Goal: Transaction & Acquisition: Book appointment/travel/reservation

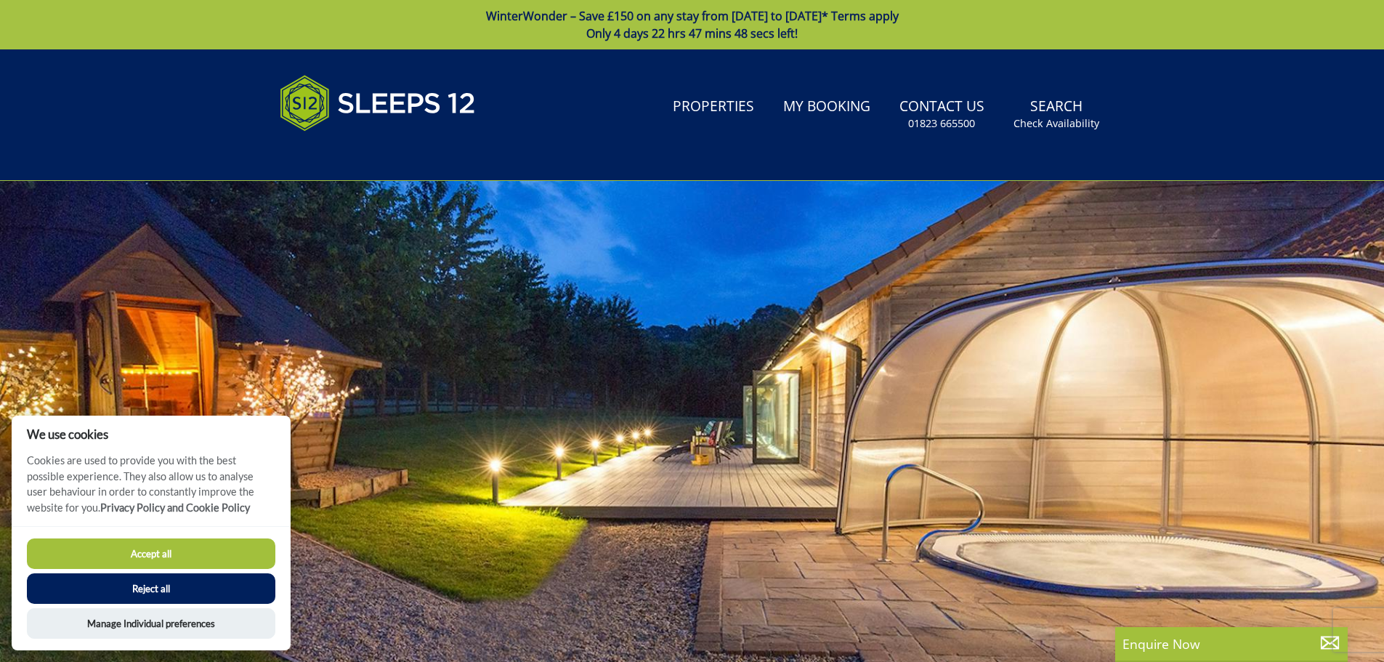
click at [206, 553] on button "Accept all" at bounding box center [151, 554] width 249 height 31
checkbox input "true"
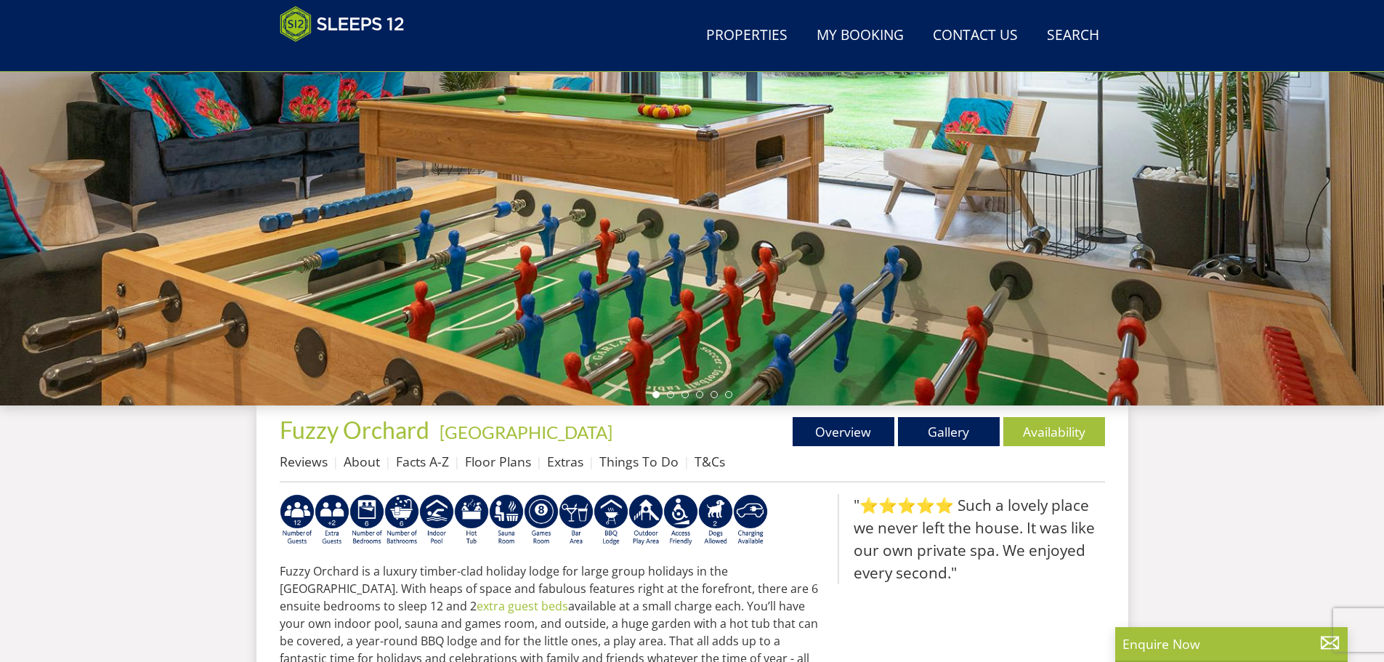
scroll to position [235, 0]
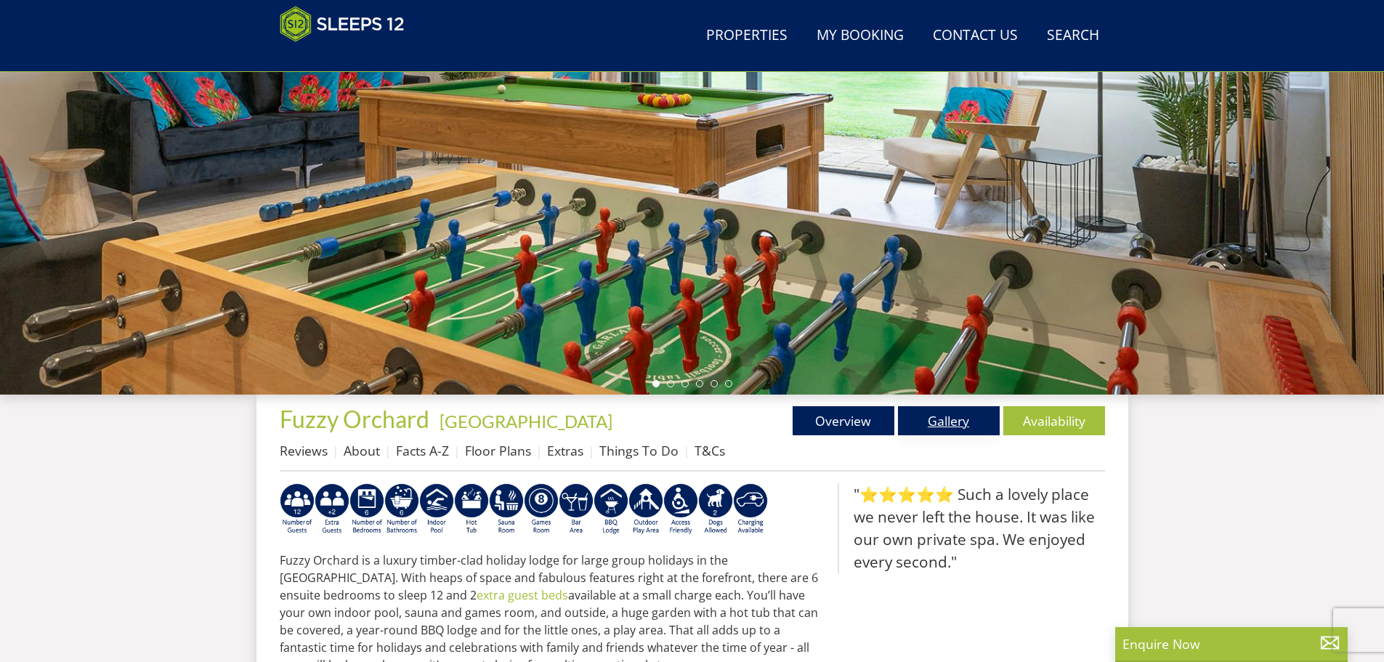
click at [951, 425] on link "Gallery" at bounding box center [949, 420] width 102 height 29
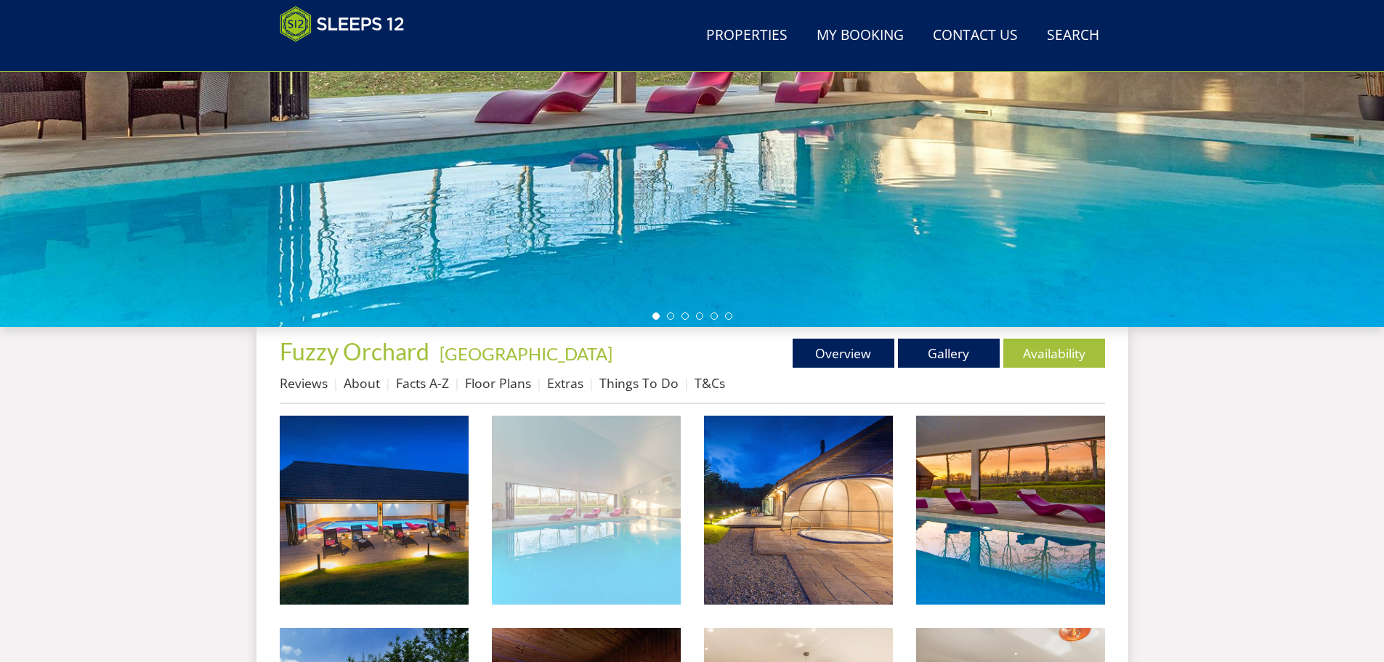
scroll to position [313, 0]
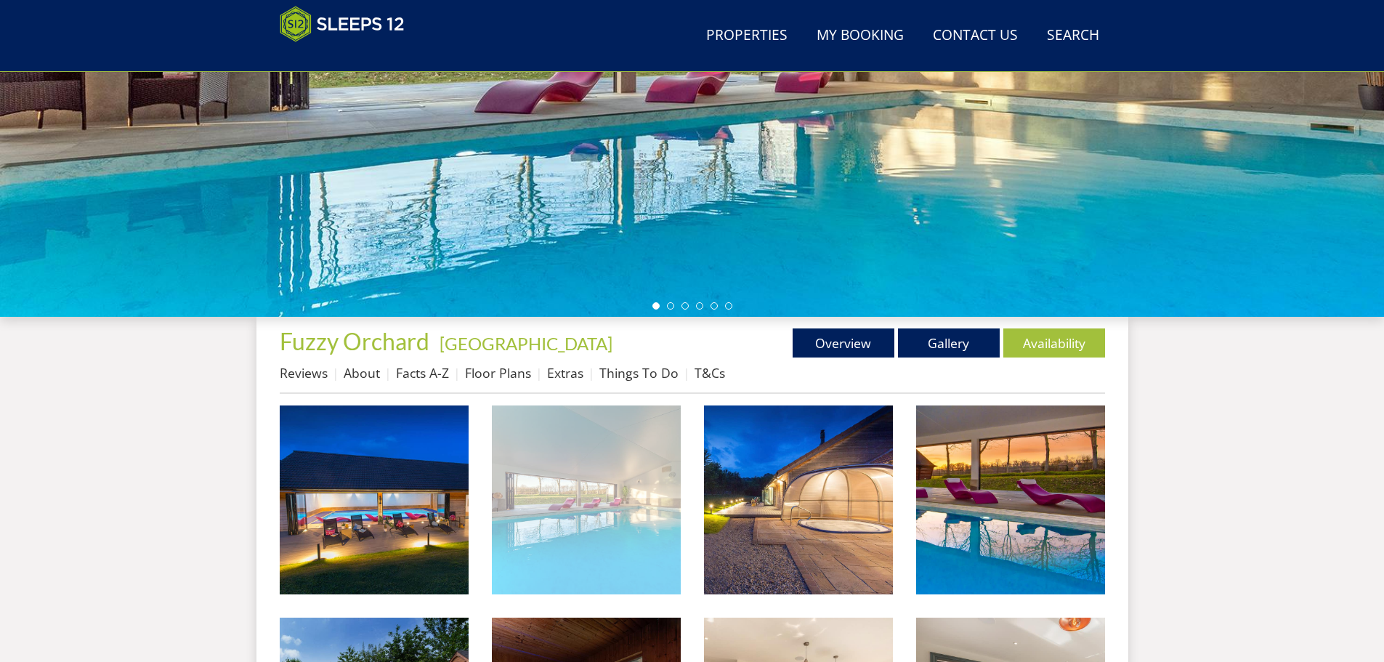
click at [626, 493] on img at bounding box center [586, 500] width 189 height 189
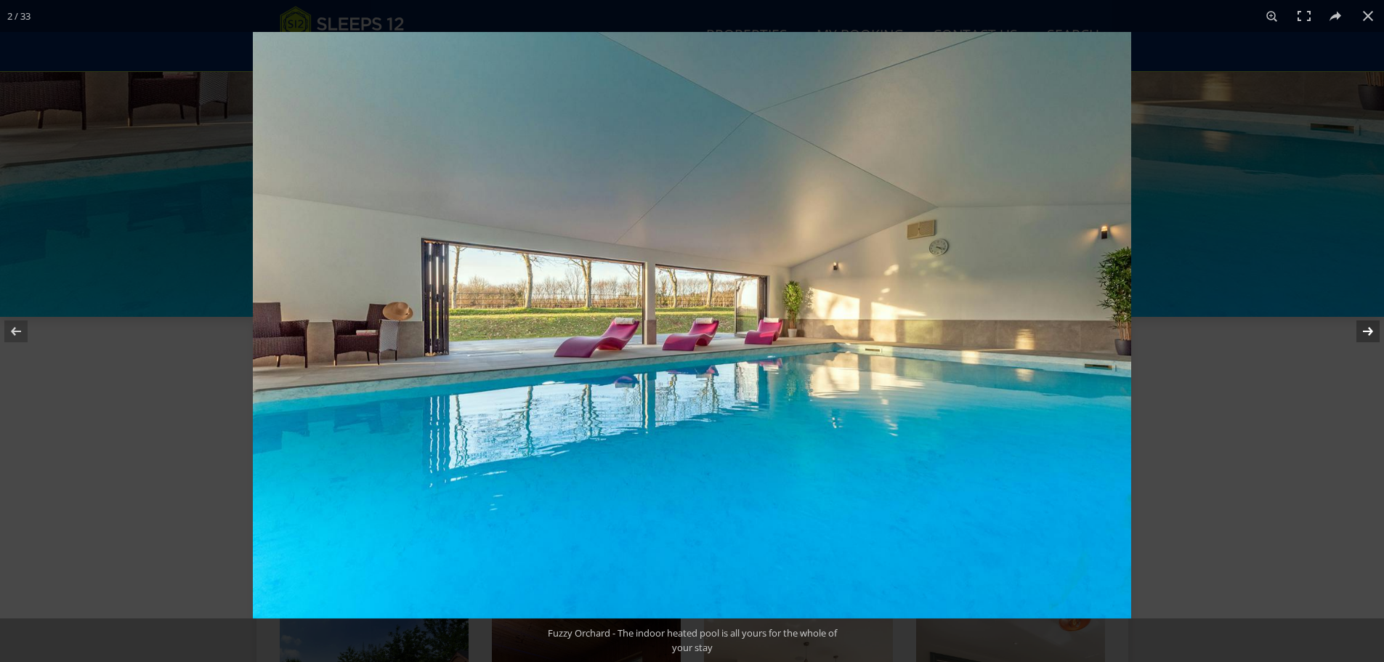
click at [1372, 337] on button at bounding box center [1359, 331] width 51 height 73
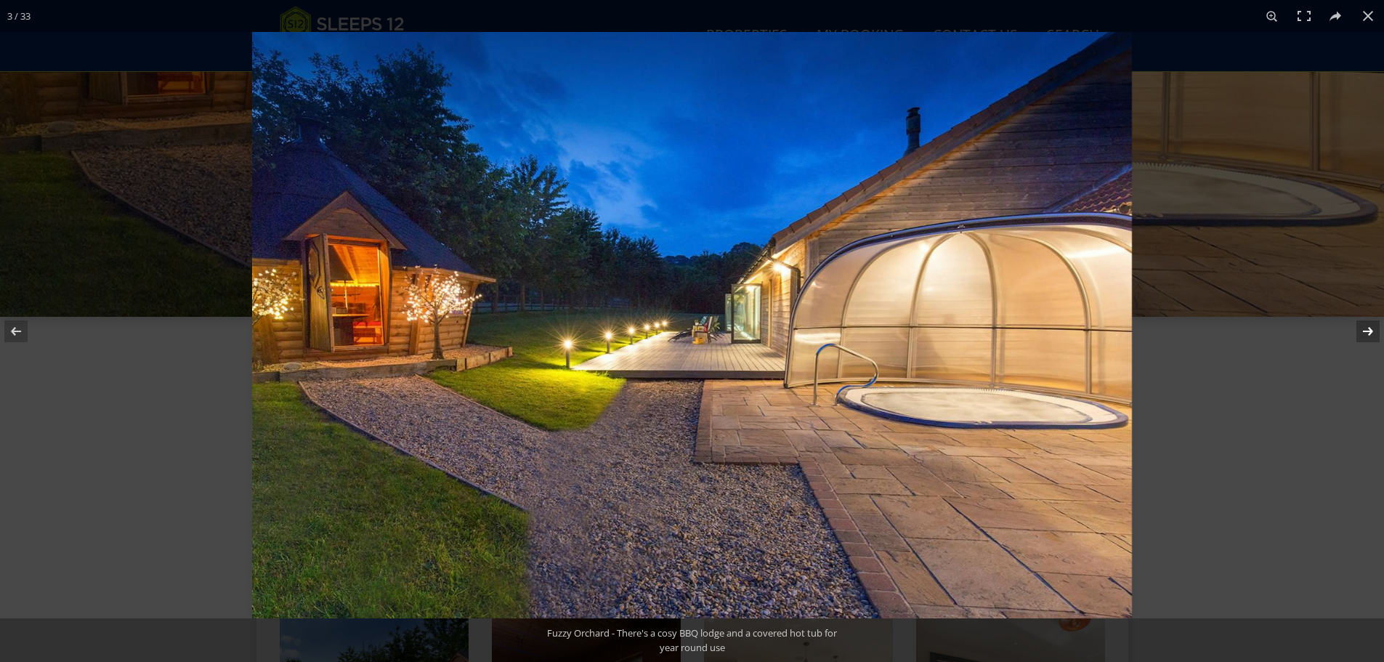
click at [1371, 340] on button at bounding box center [1359, 331] width 51 height 73
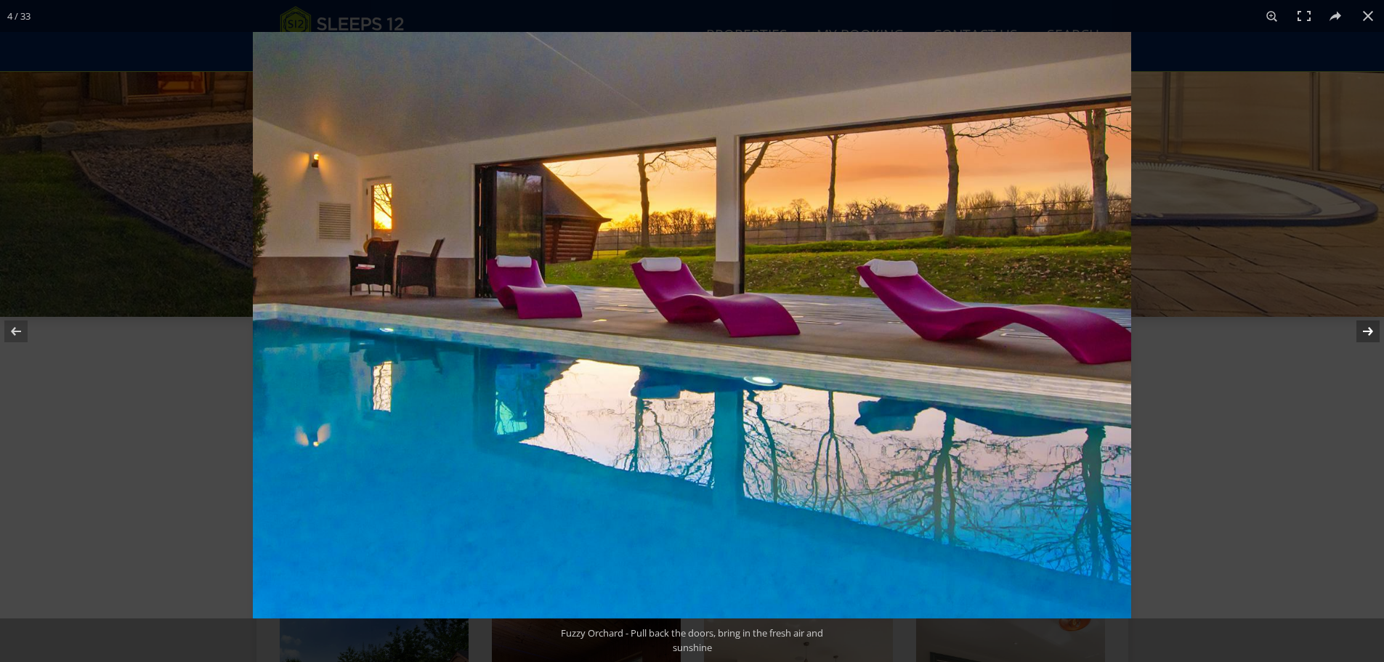
click at [1373, 340] on button at bounding box center [1359, 331] width 51 height 73
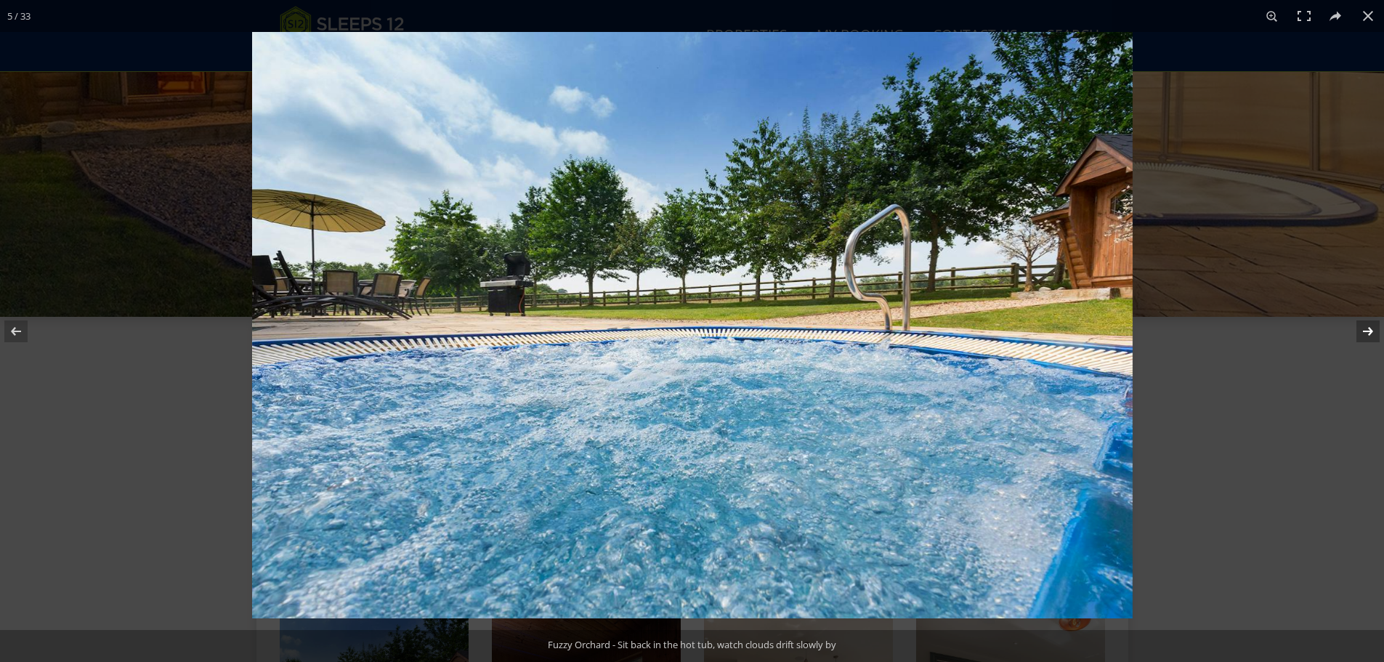
click at [1373, 340] on button at bounding box center [1359, 331] width 51 height 73
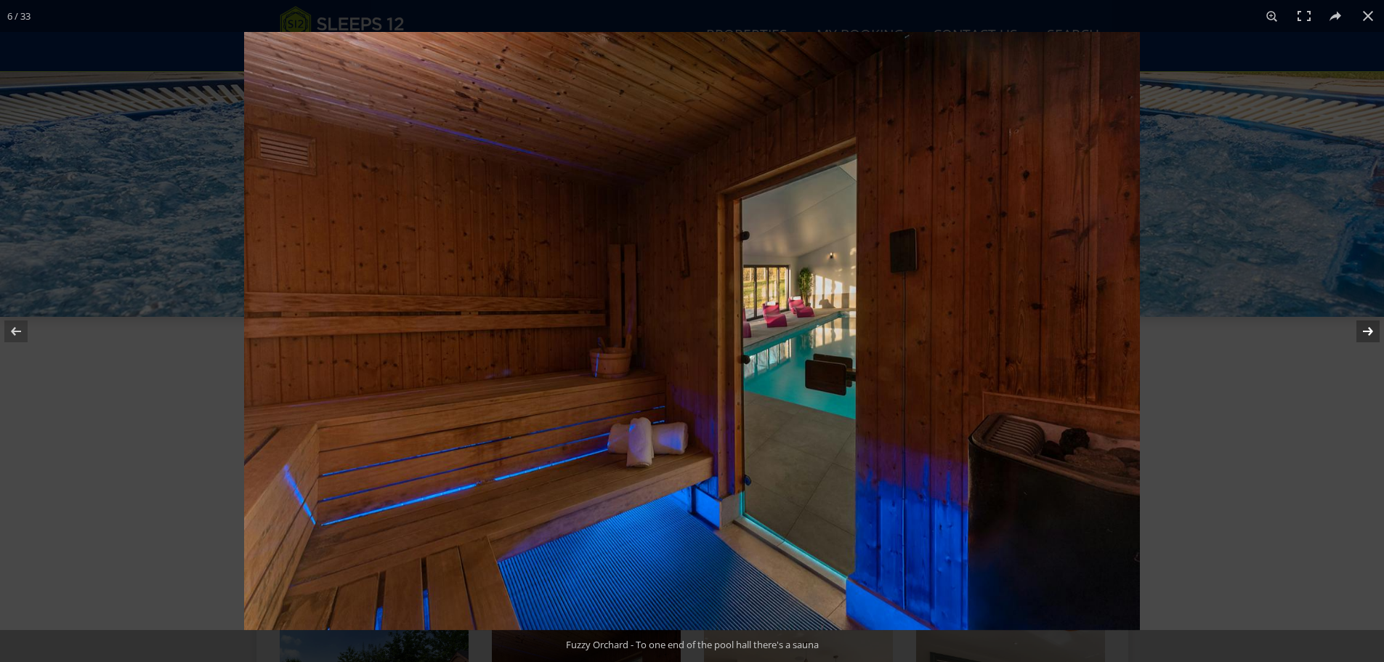
click at [1373, 340] on button at bounding box center [1359, 331] width 51 height 73
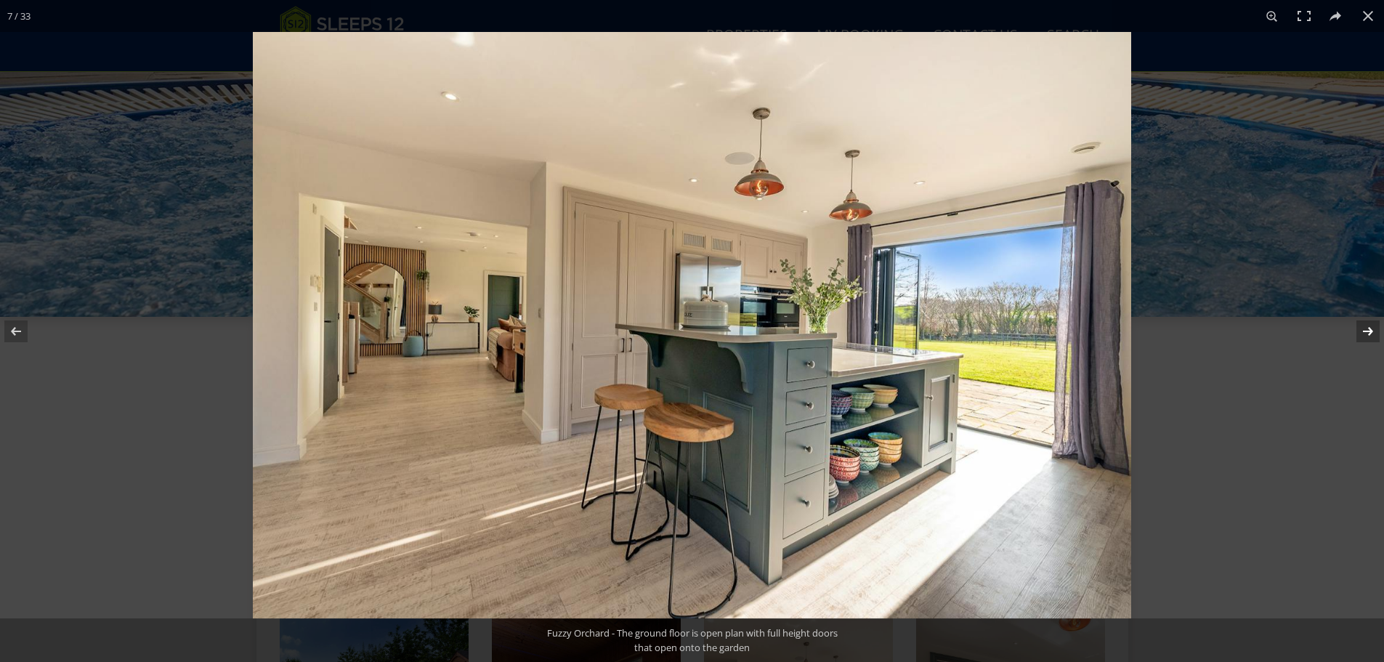
click at [1373, 339] on button at bounding box center [1359, 331] width 51 height 73
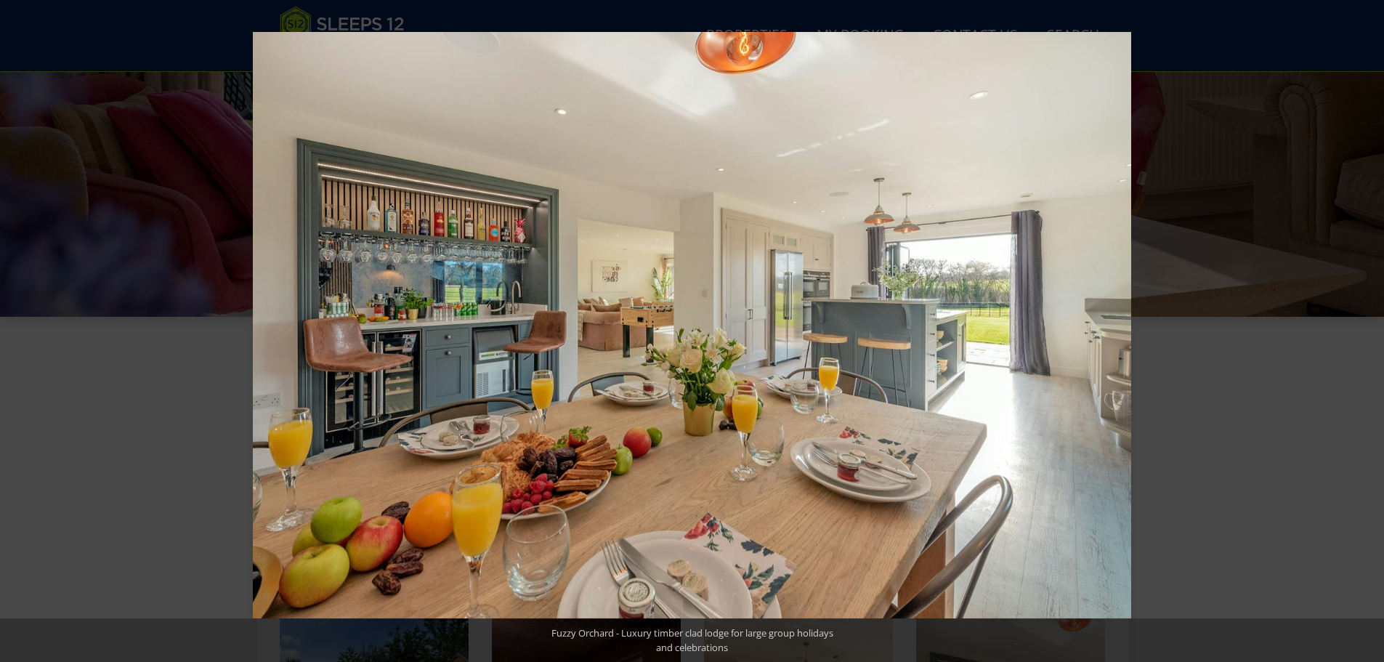
click at [1373, 339] on button at bounding box center [1359, 331] width 51 height 73
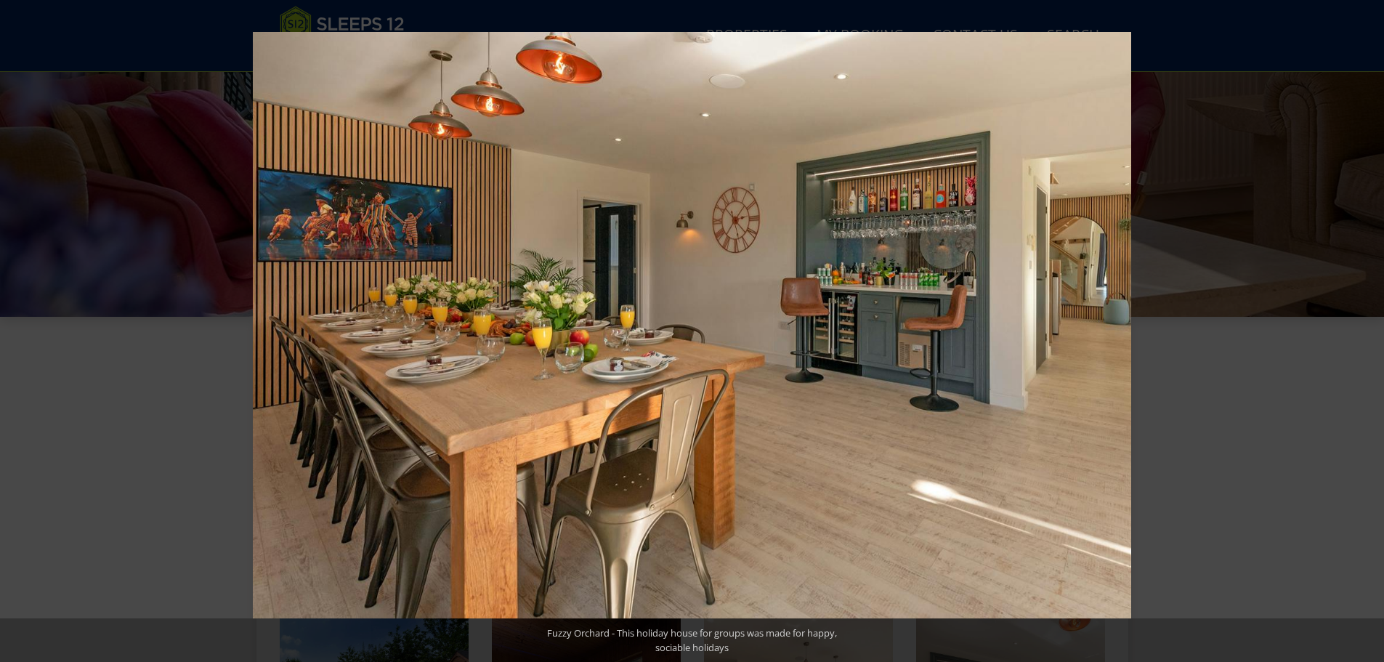
click at [1373, 339] on button at bounding box center [1359, 331] width 51 height 73
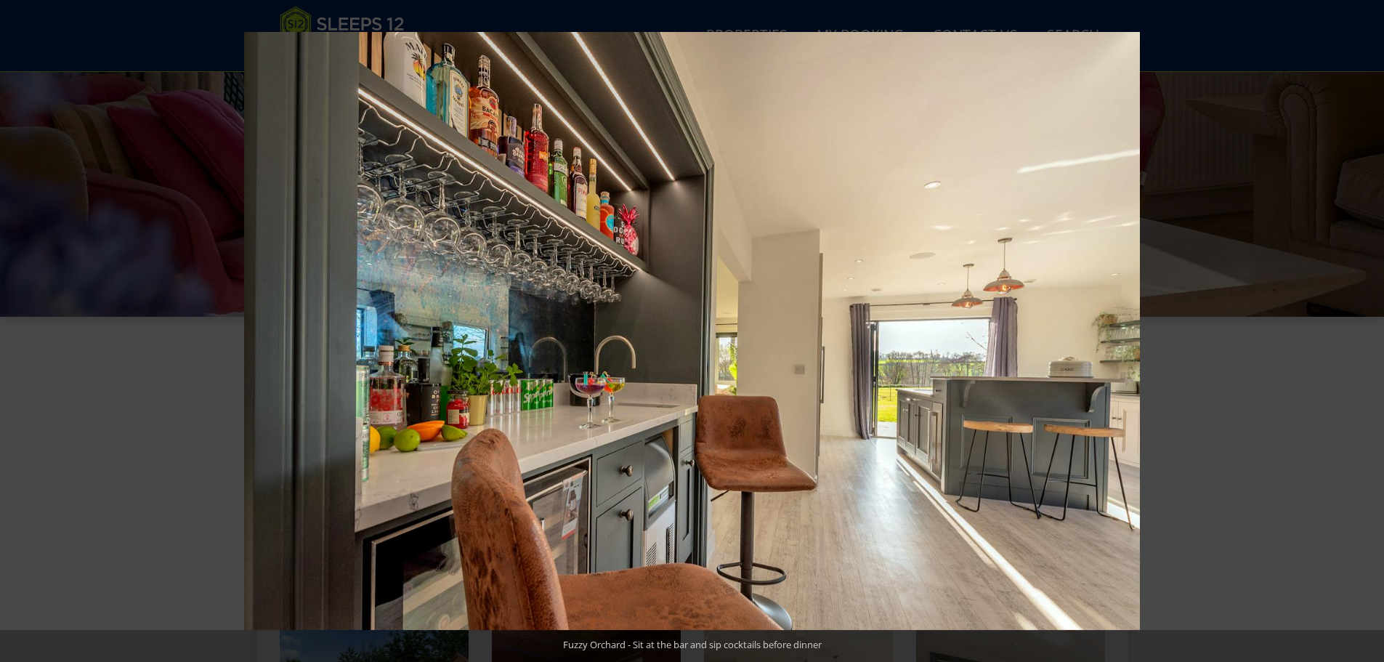
click at [1373, 339] on button at bounding box center [1359, 331] width 51 height 73
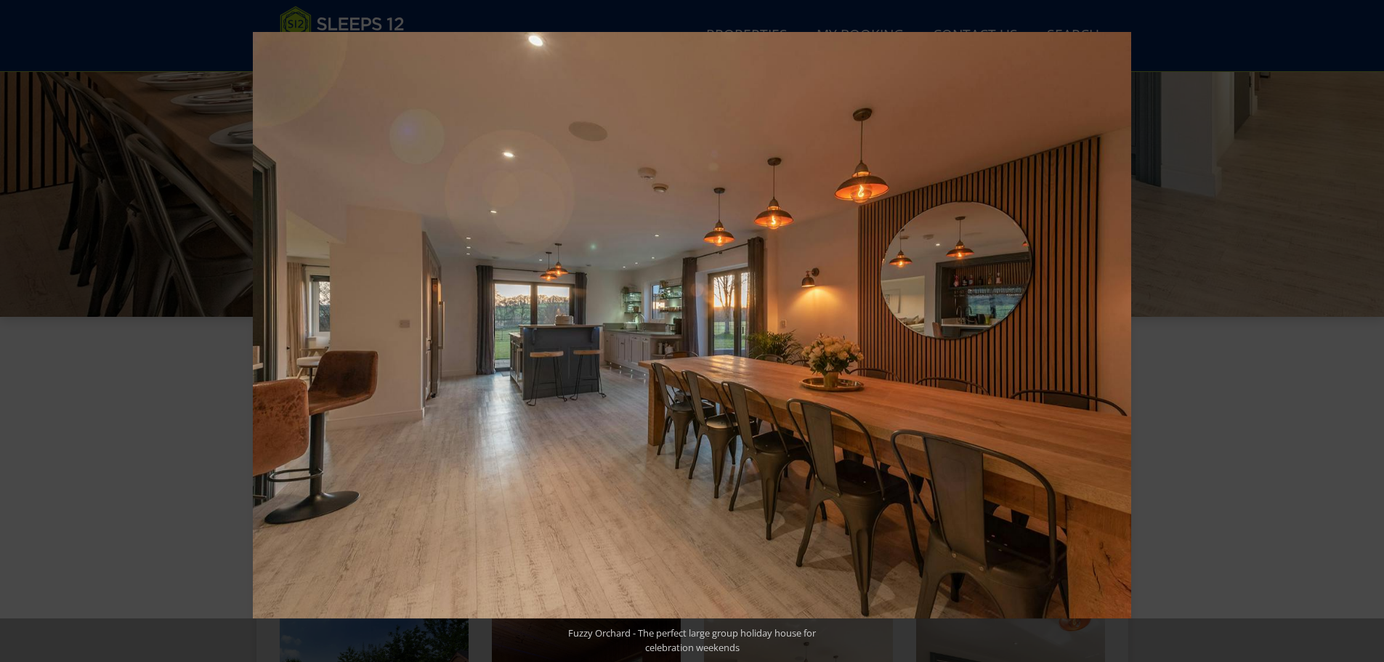
click at [1373, 339] on button at bounding box center [1359, 331] width 51 height 73
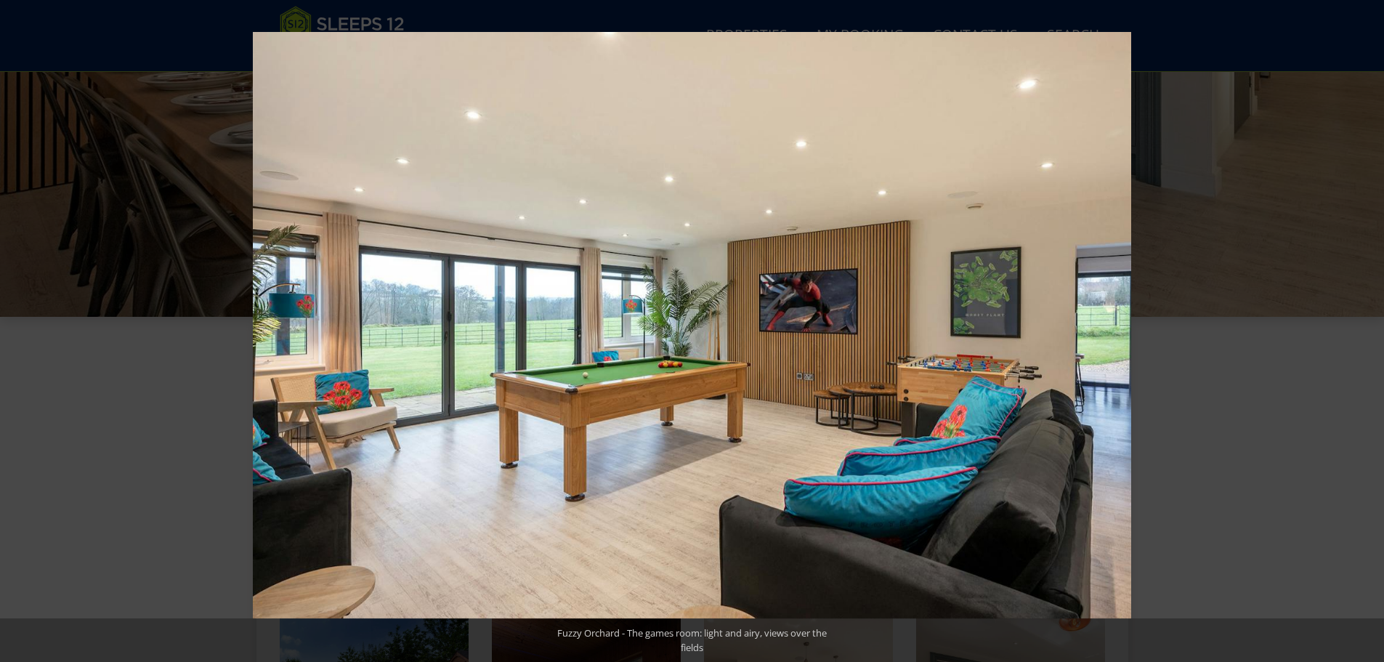
click at [1373, 339] on button at bounding box center [1359, 331] width 51 height 73
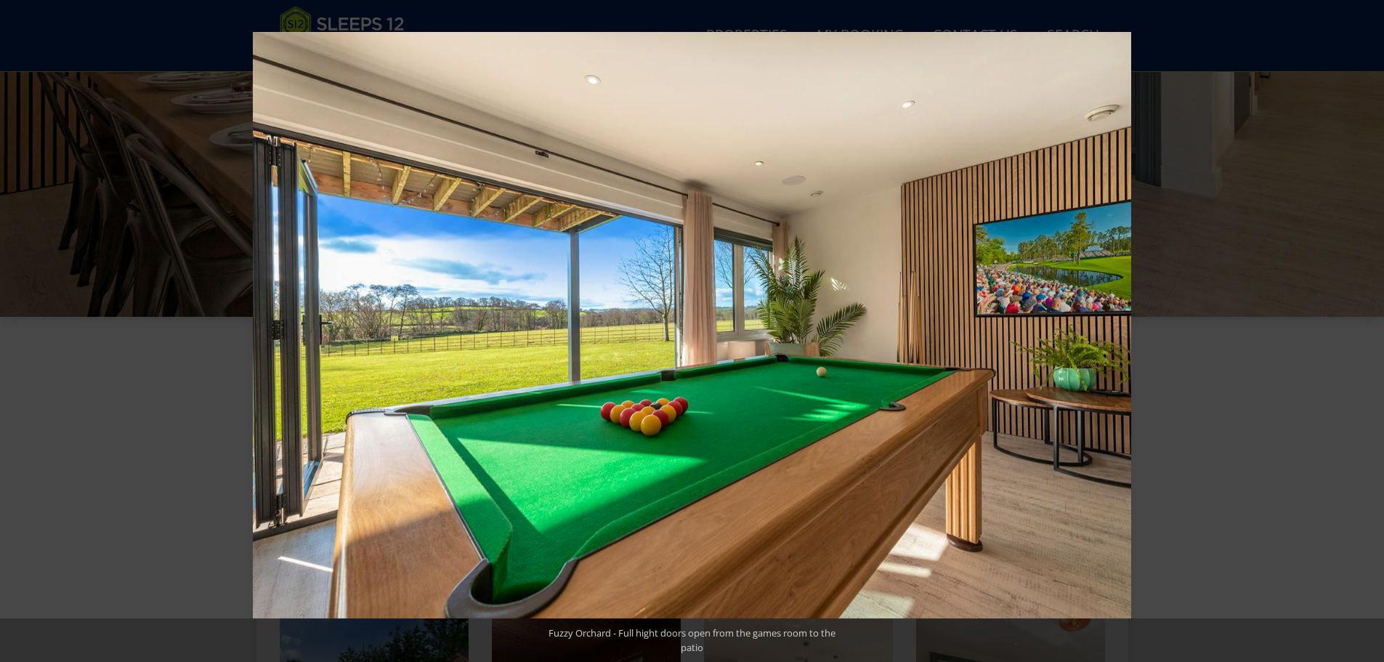
click at [1373, 339] on button at bounding box center [1359, 331] width 51 height 73
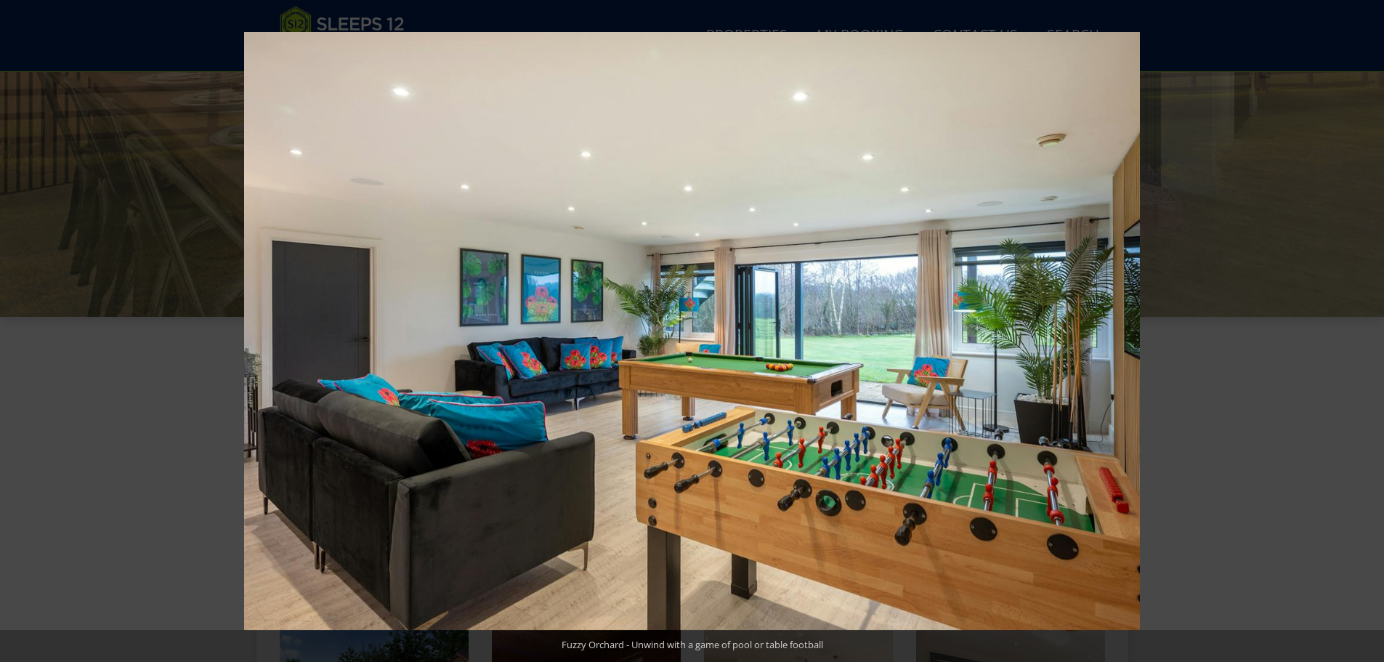
click at [1373, 339] on button at bounding box center [1359, 331] width 51 height 73
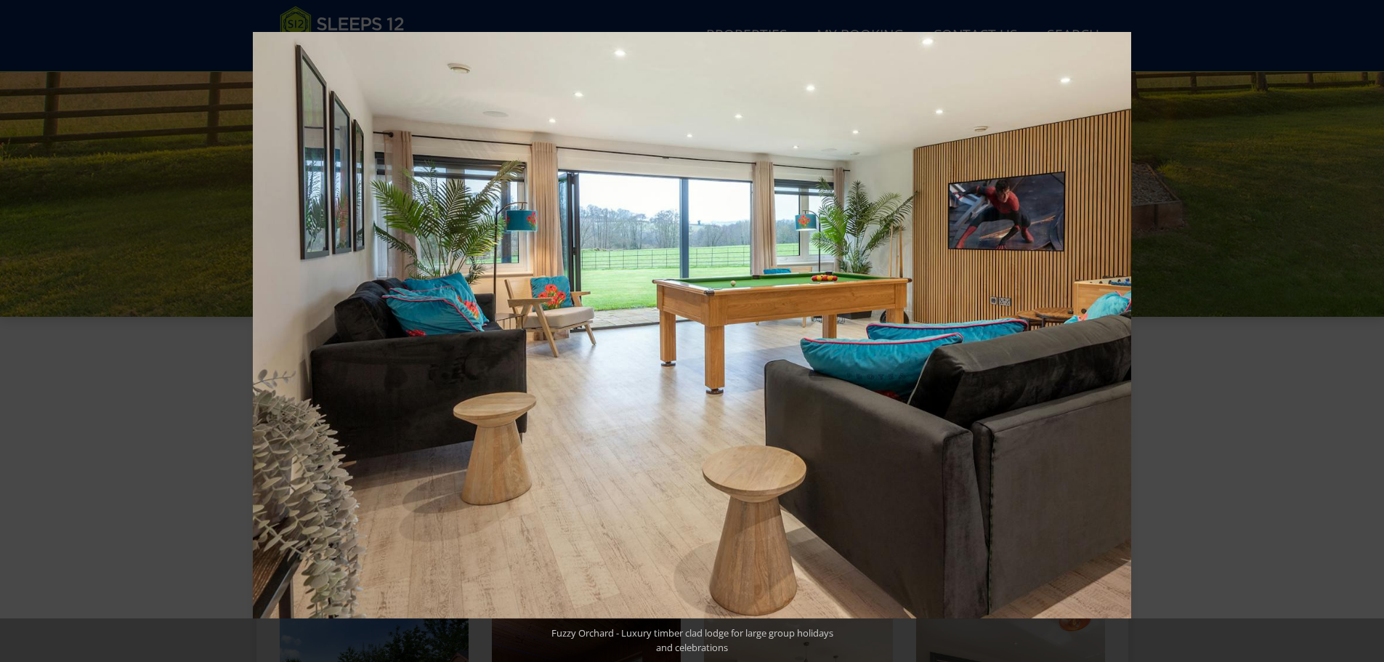
click at [1373, 339] on button at bounding box center [1359, 331] width 51 height 73
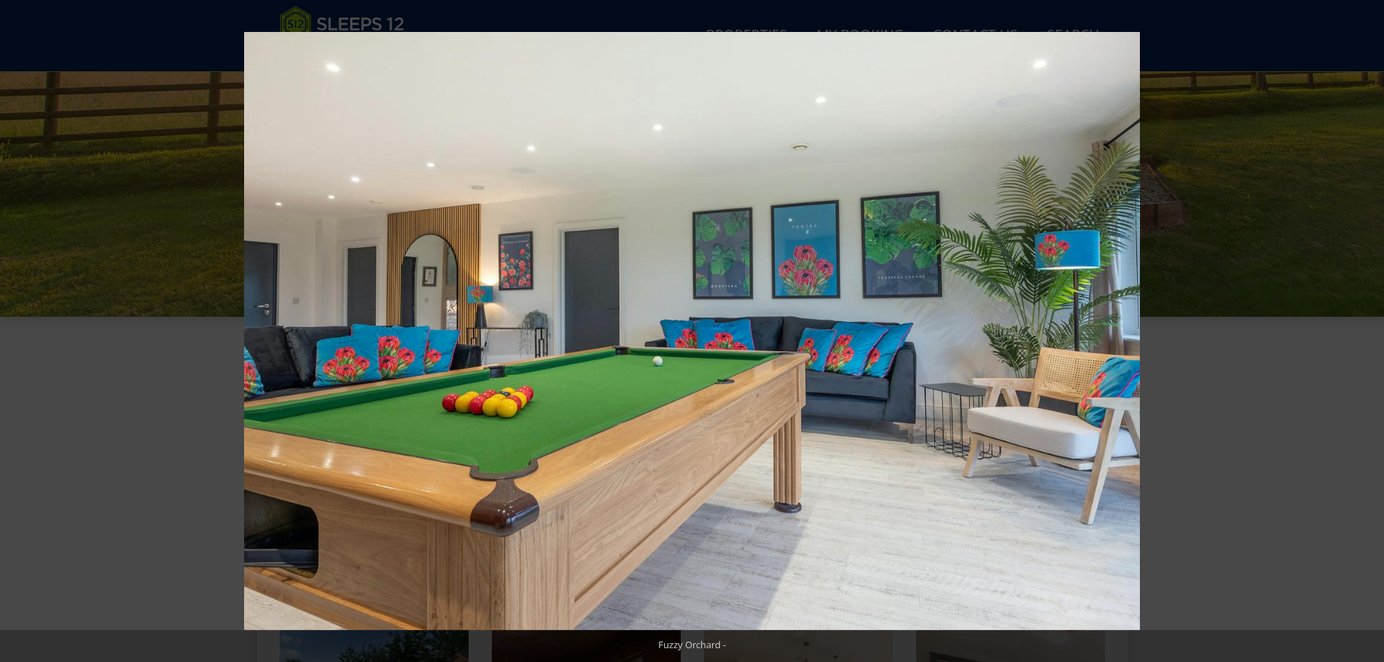
click at [1373, 339] on button at bounding box center [1359, 331] width 51 height 73
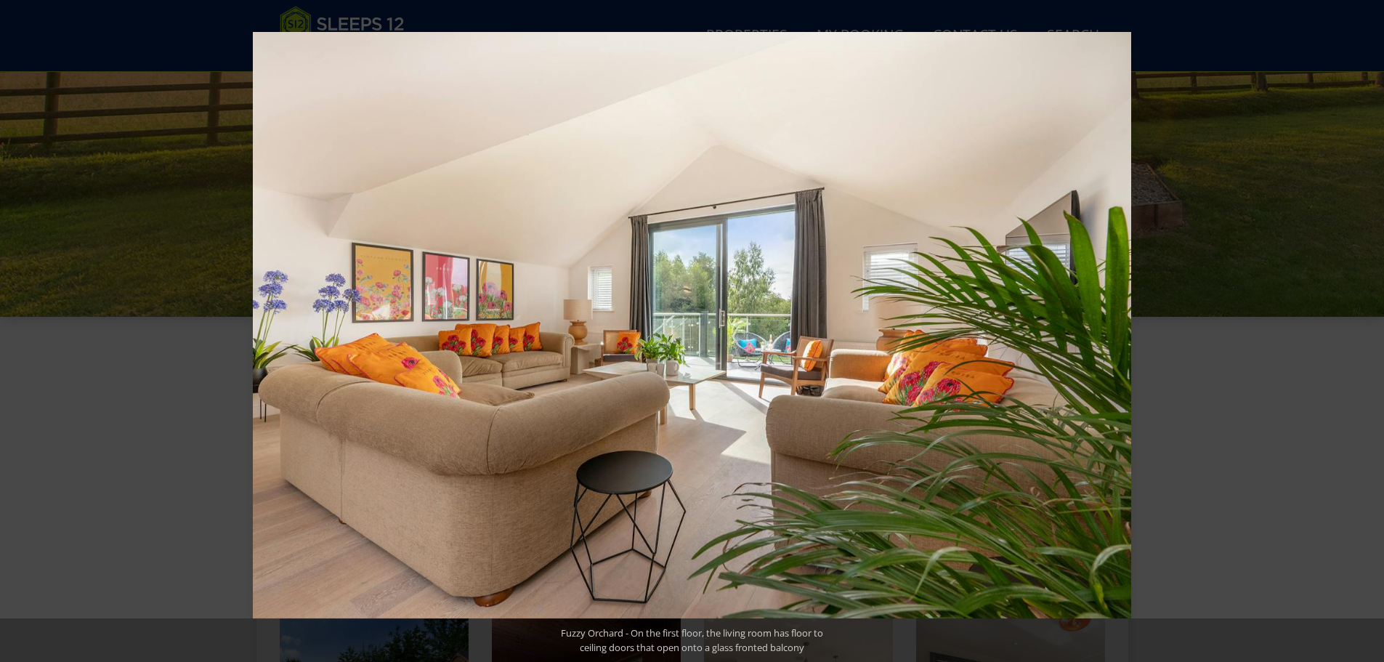
click at [1373, 339] on button at bounding box center [1359, 331] width 51 height 73
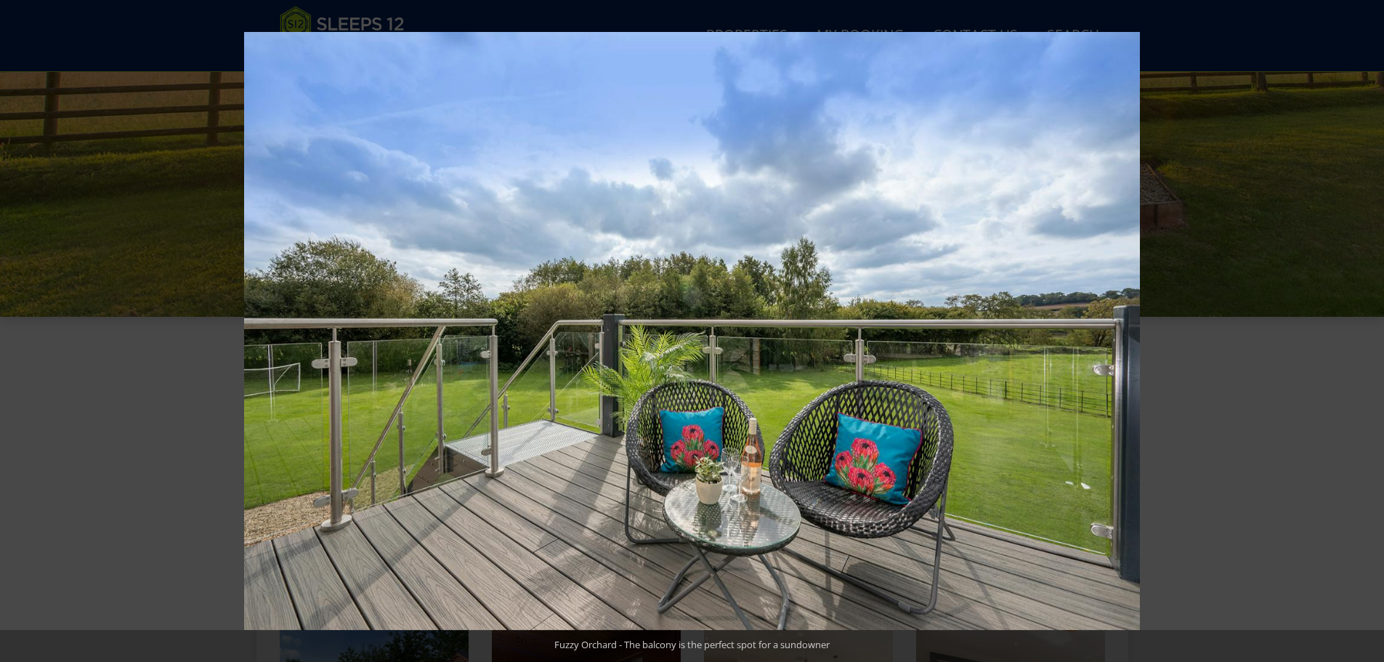
click at [1373, 339] on button at bounding box center [1359, 331] width 51 height 73
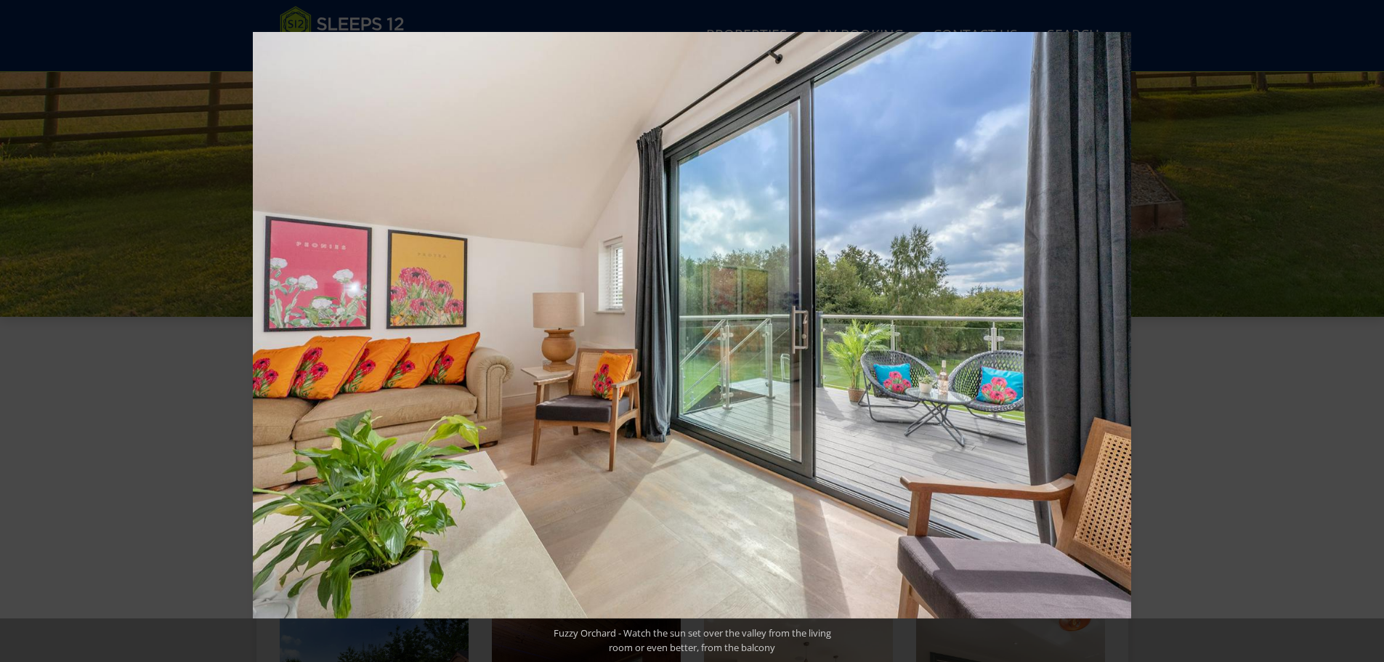
click at [1373, 339] on button at bounding box center [1359, 331] width 51 height 73
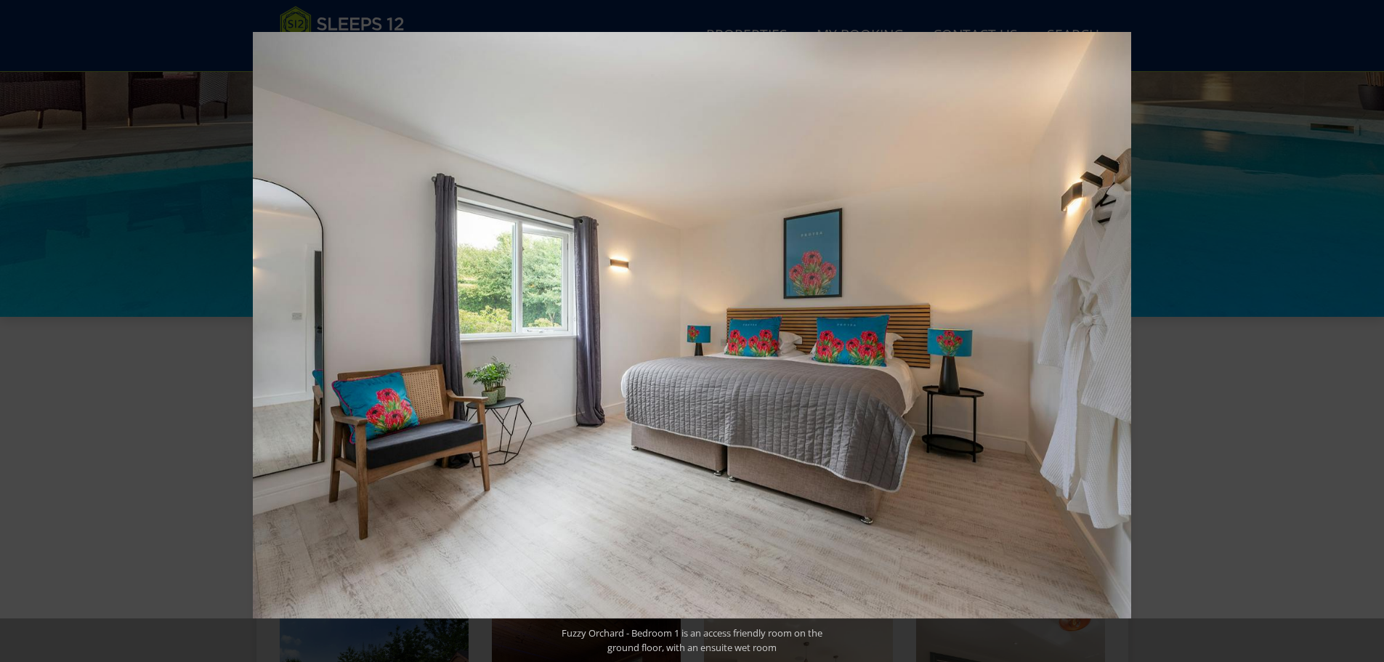
click at [1373, 339] on button at bounding box center [1359, 331] width 51 height 73
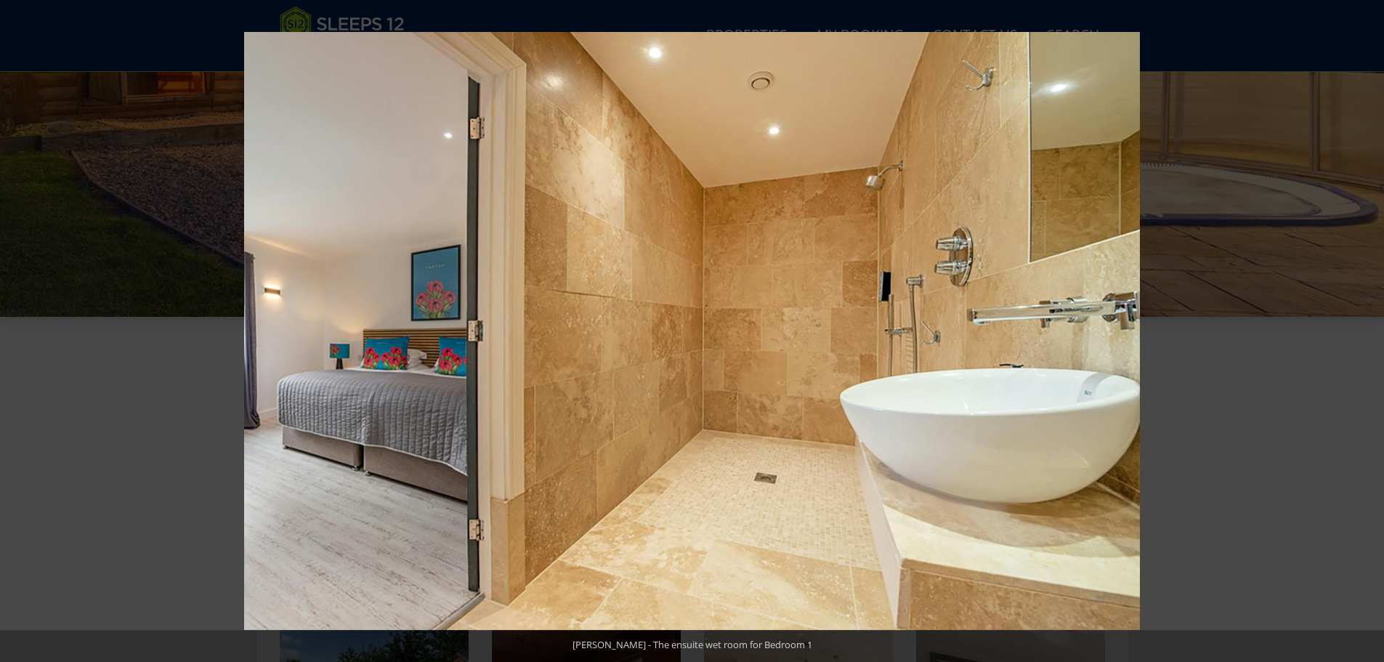
click at [1373, 339] on button at bounding box center [1359, 331] width 51 height 73
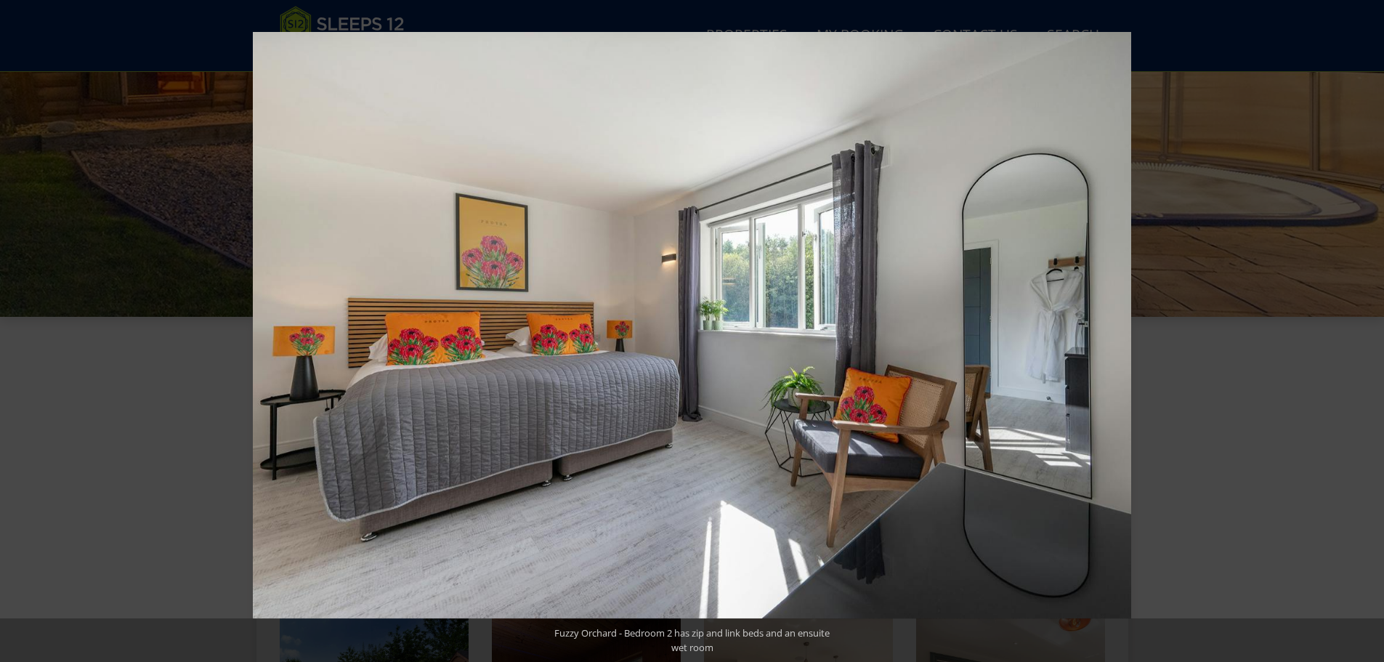
click at [1373, 339] on button at bounding box center [1359, 331] width 51 height 73
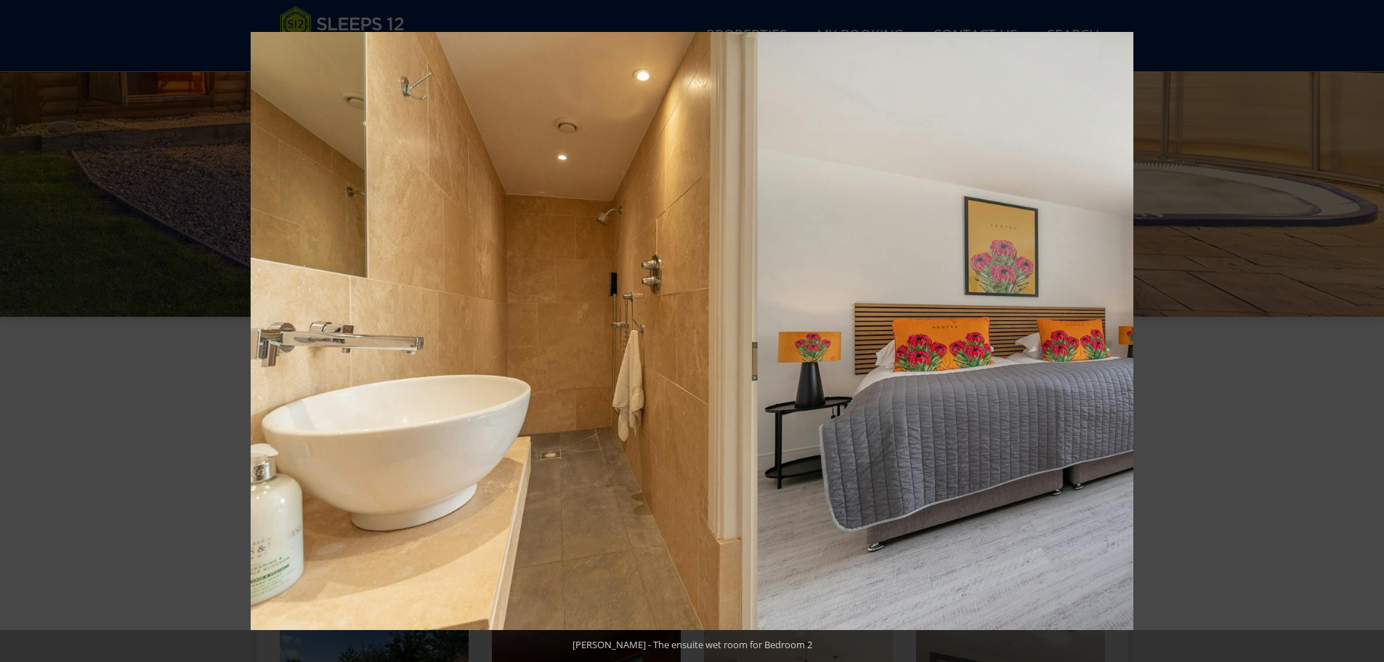
click at [1373, 339] on button at bounding box center [1359, 331] width 51 height 73
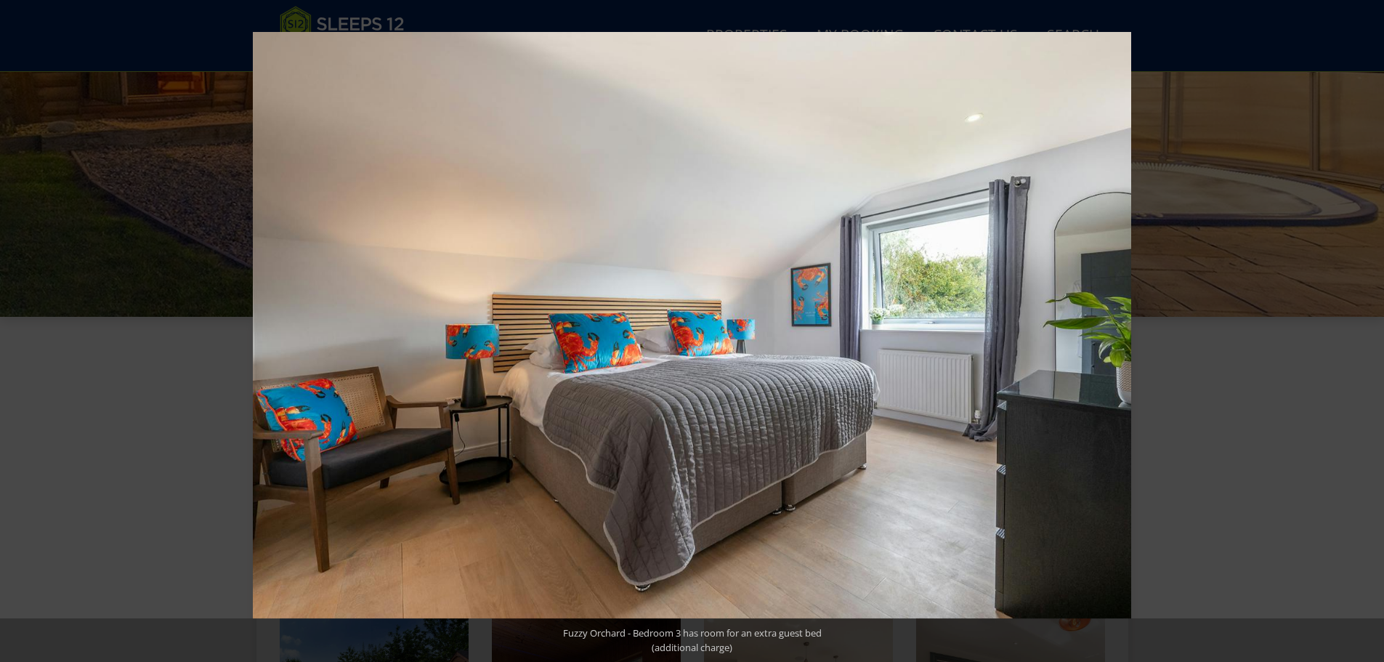
click at [1373, 339] on button at bounding box center [1359, 331] width 51 height 73
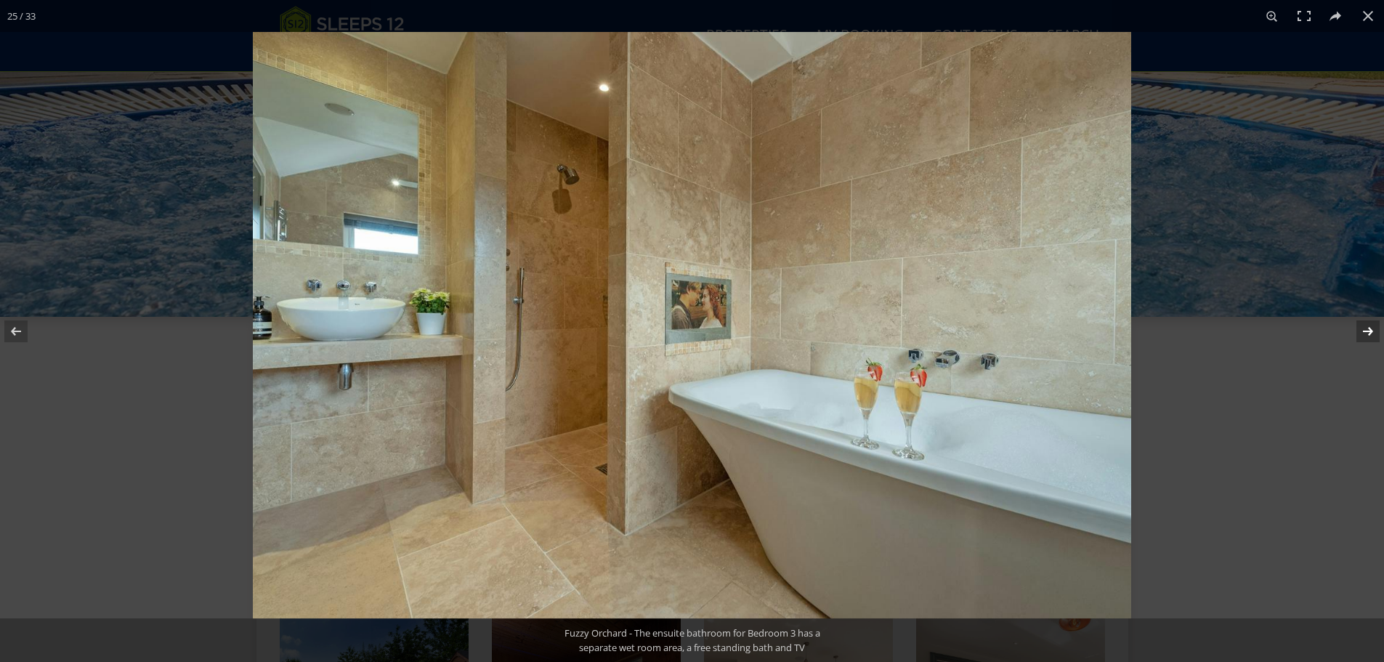
click at [1376, 339] on button at bounding box center [1359, 331] width 51 height 73
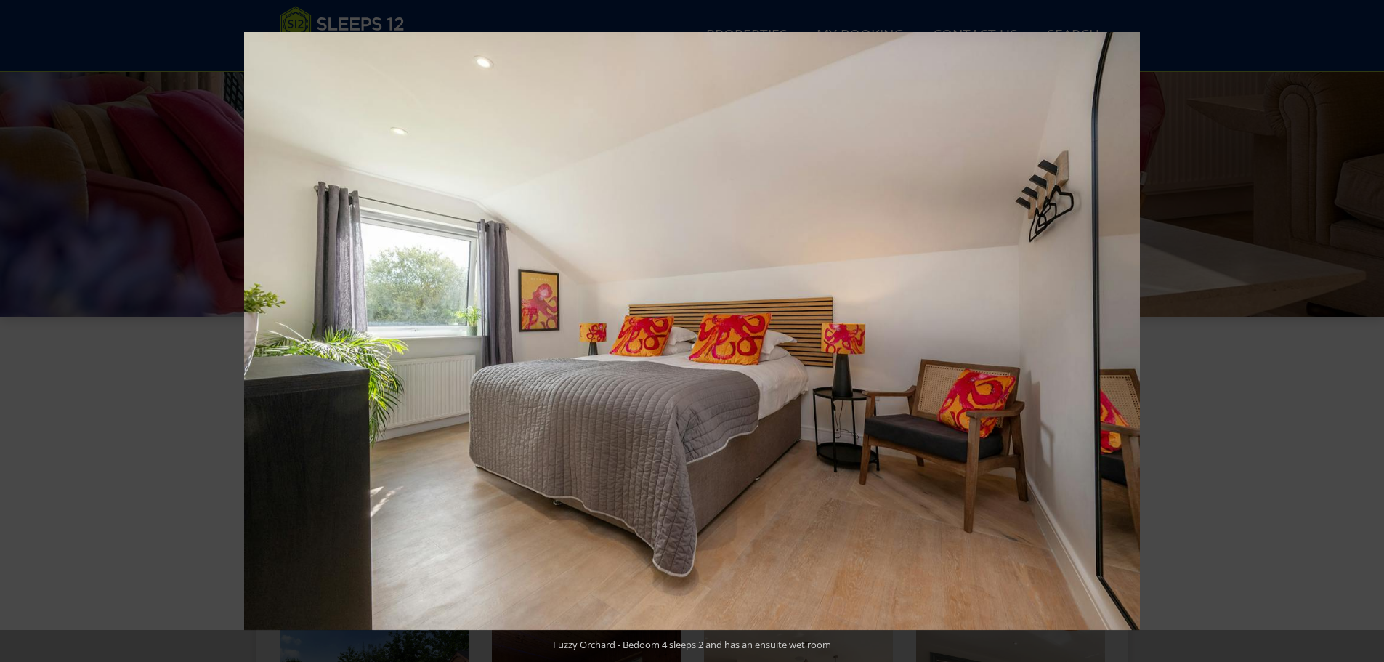
click at [1376, 339] on button at bounding box center [1359, 331] width 51 height 73
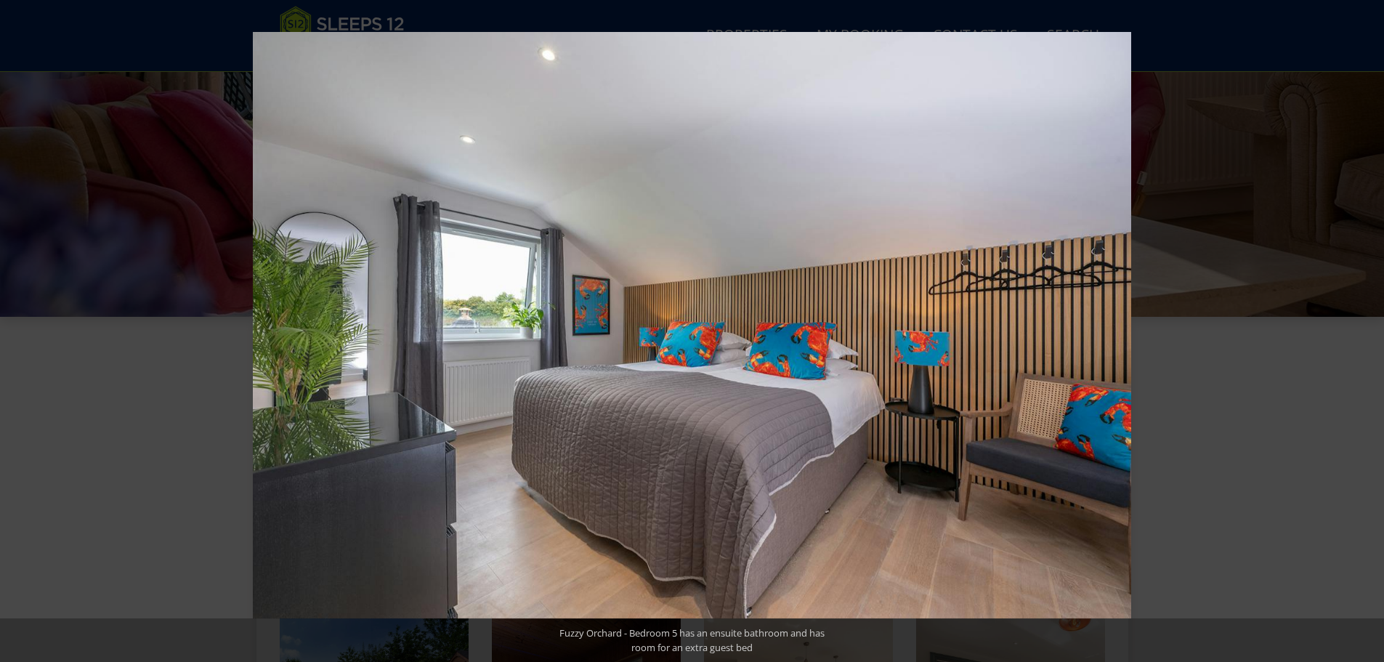
click at [1376, 339] on button at bounding box center [1359, 331] width 51 height 73
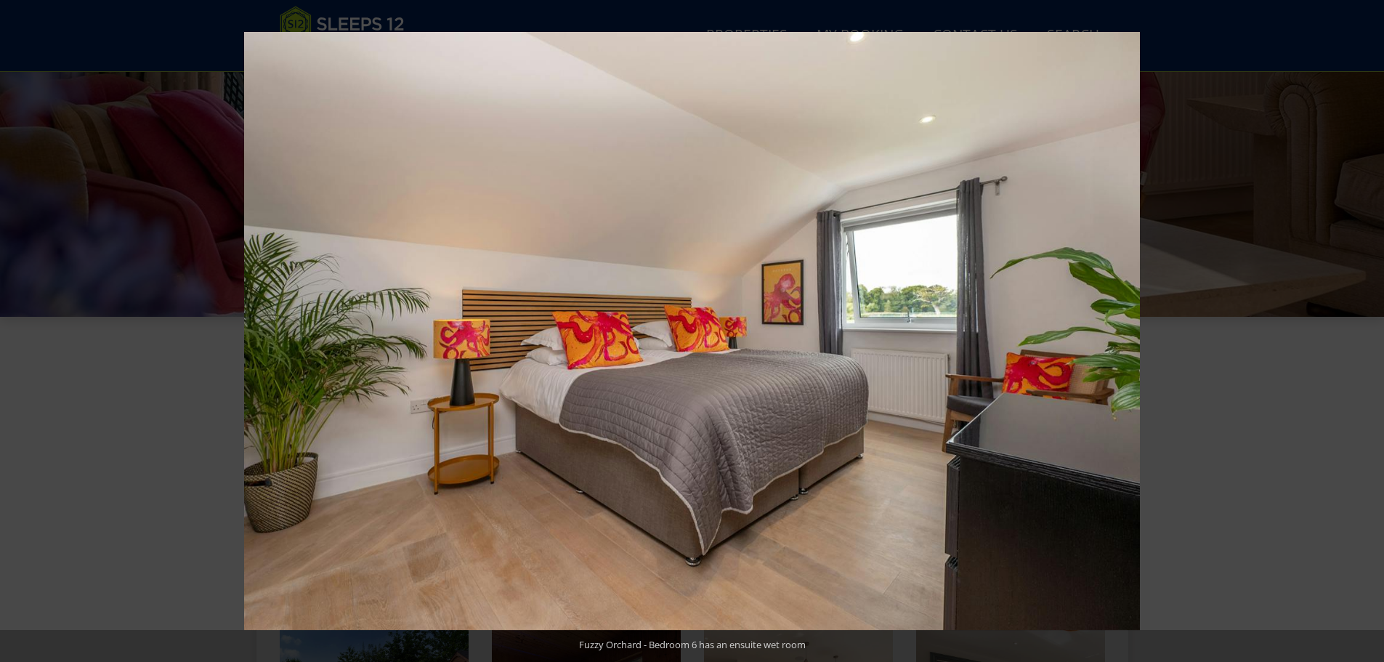
click at [1376, 339] on button at bounding box center [1359, 331] width 51 height 73
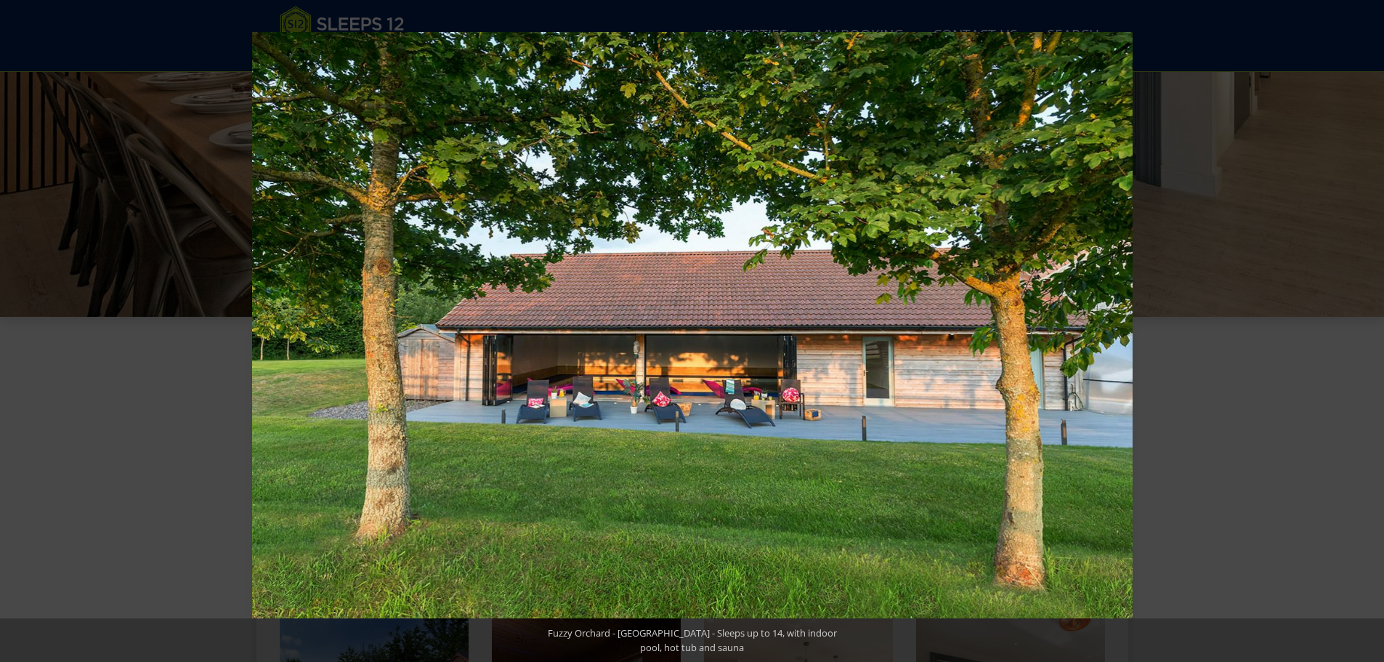
click at [1376, 339] on button at bounding box center [1359, 331] width 51 height 73
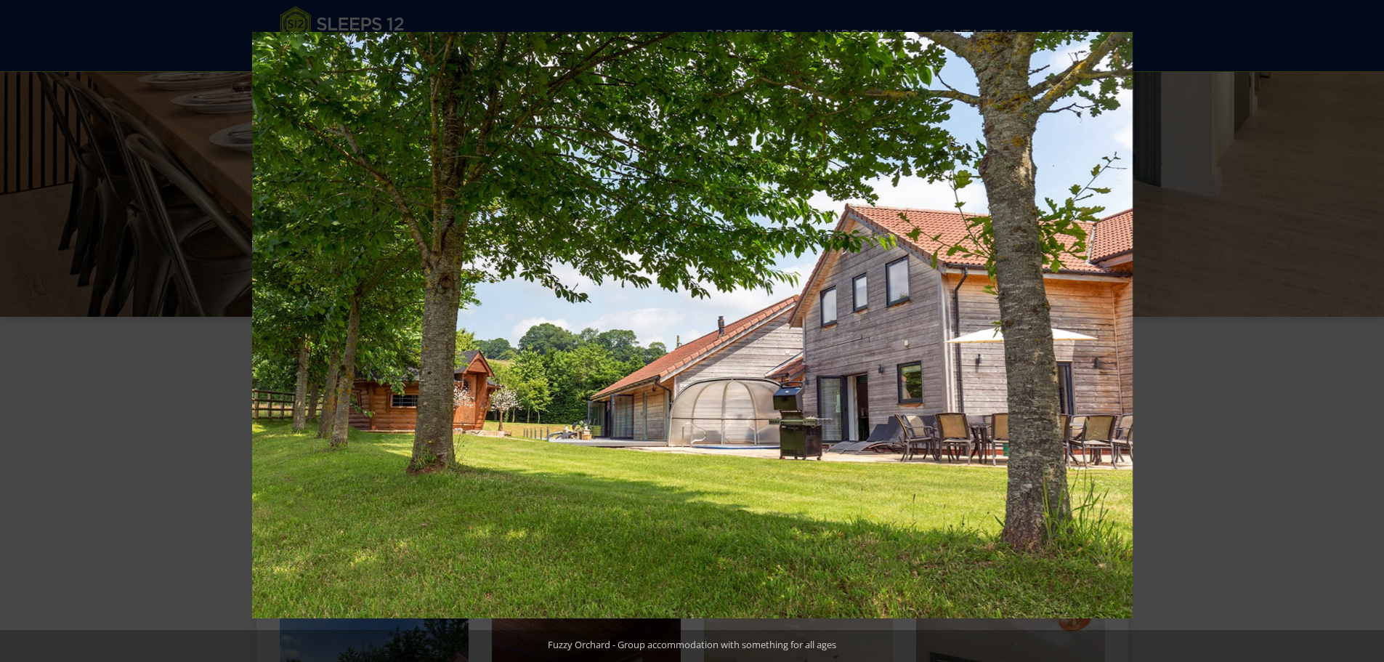
click at [1376, 339] on button at bounding box center [1359, 331] width 51 height 73
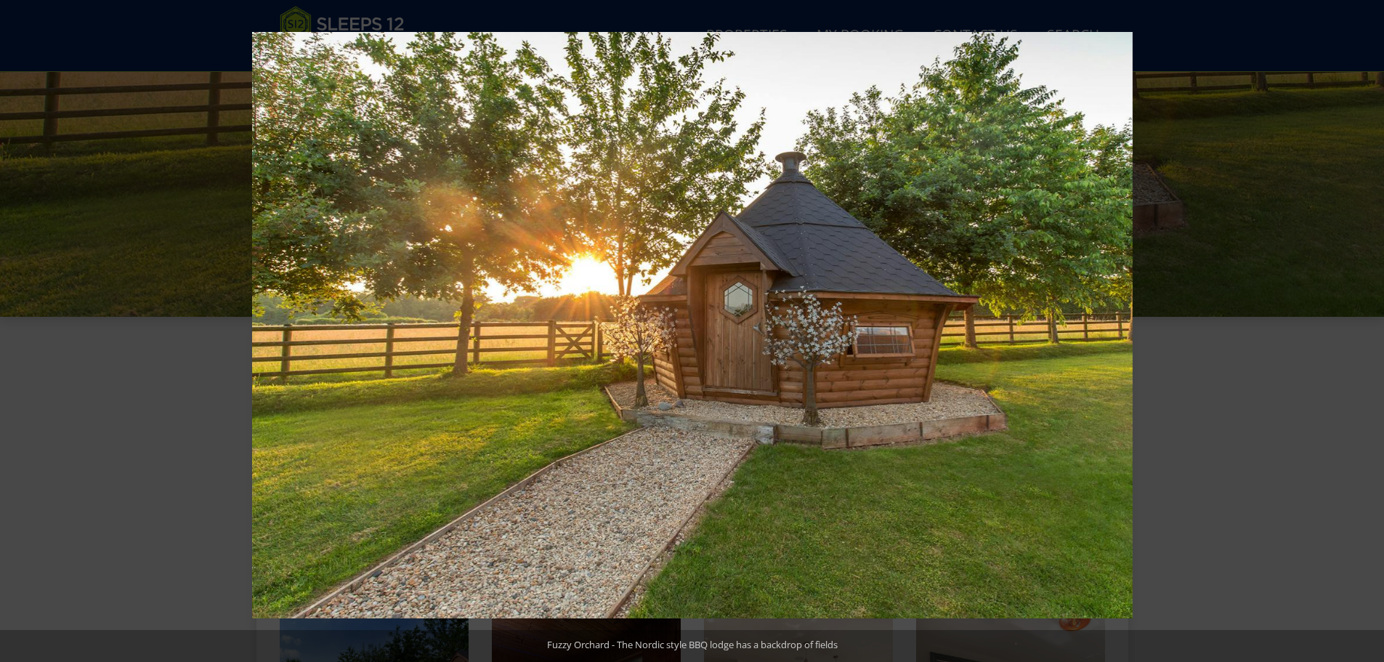
click at [1376, 339] on button at bounding box center [1359, 331] width 51 height 73
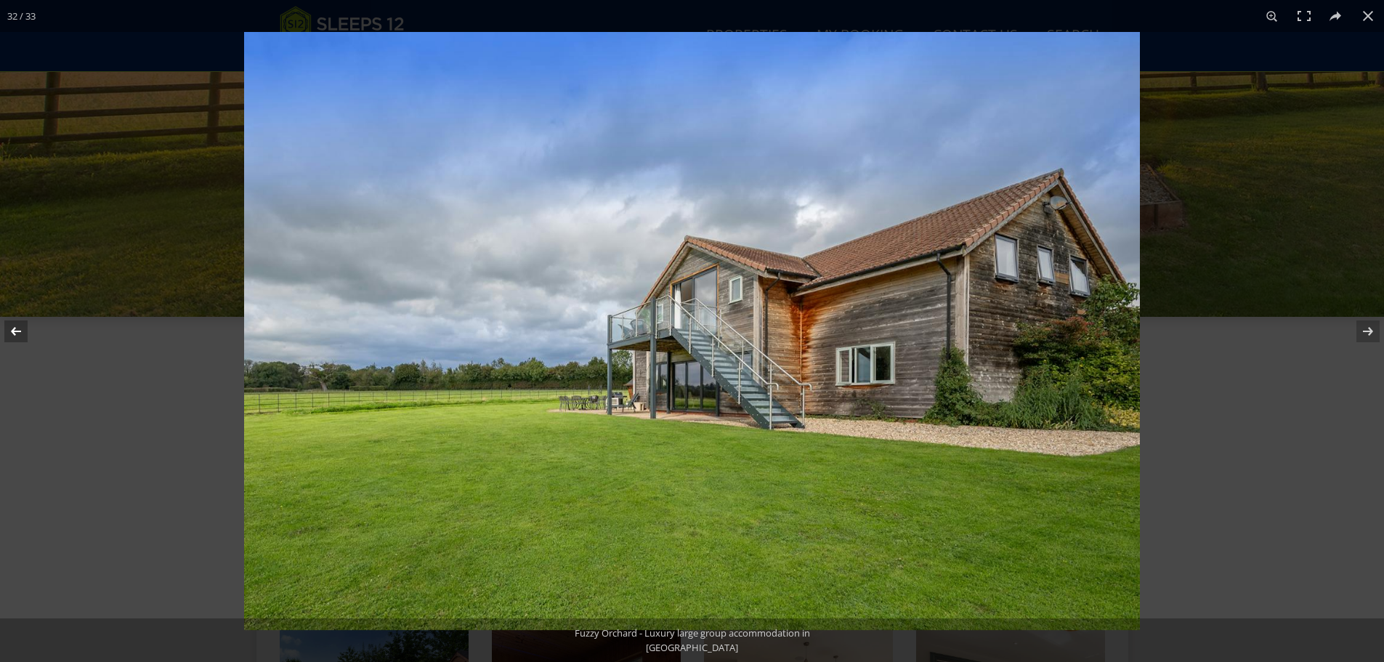
click at [16, 334] on button at bounding box center [25, 331] width 51 height 73
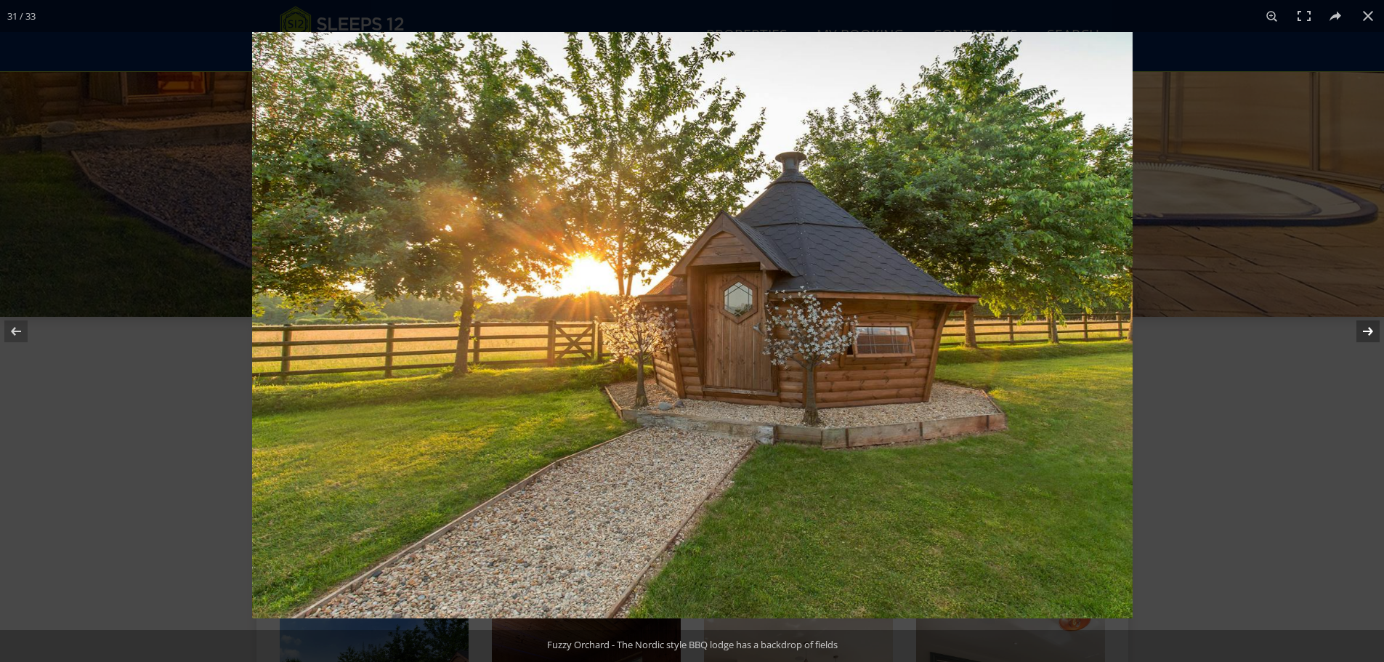
click at [1368, 336] on button at bounding box center [1359, 331] width 51 height 73
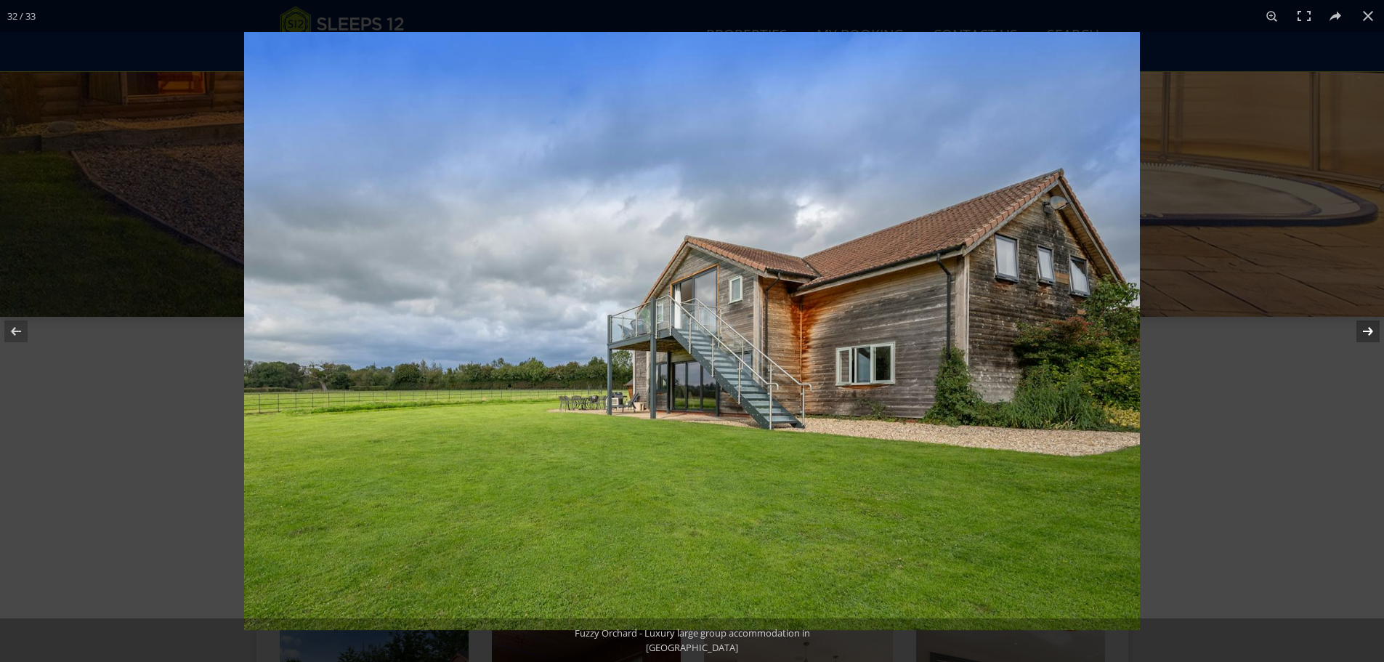
click at [1368, 336] on button at bounding box center [1359, 331] width 51 height 73
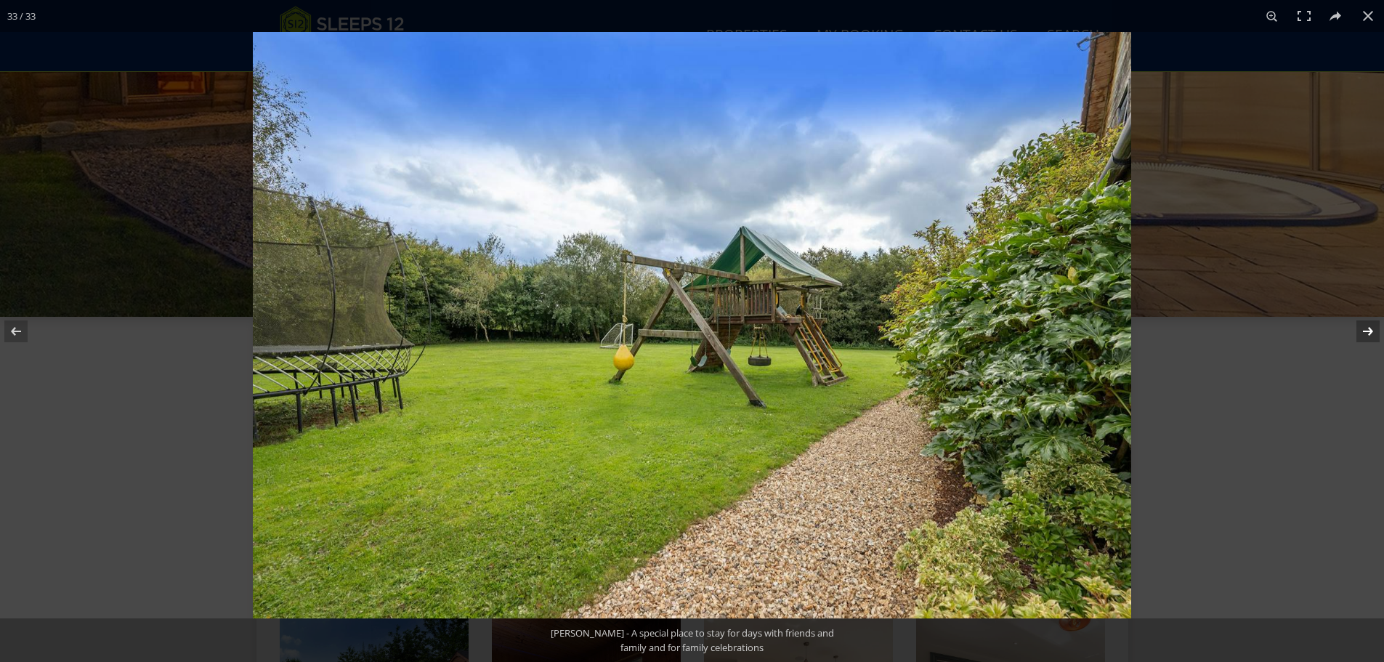
click at [1368, 336] on button at bounding box center [1359, 331] width 51 height 73
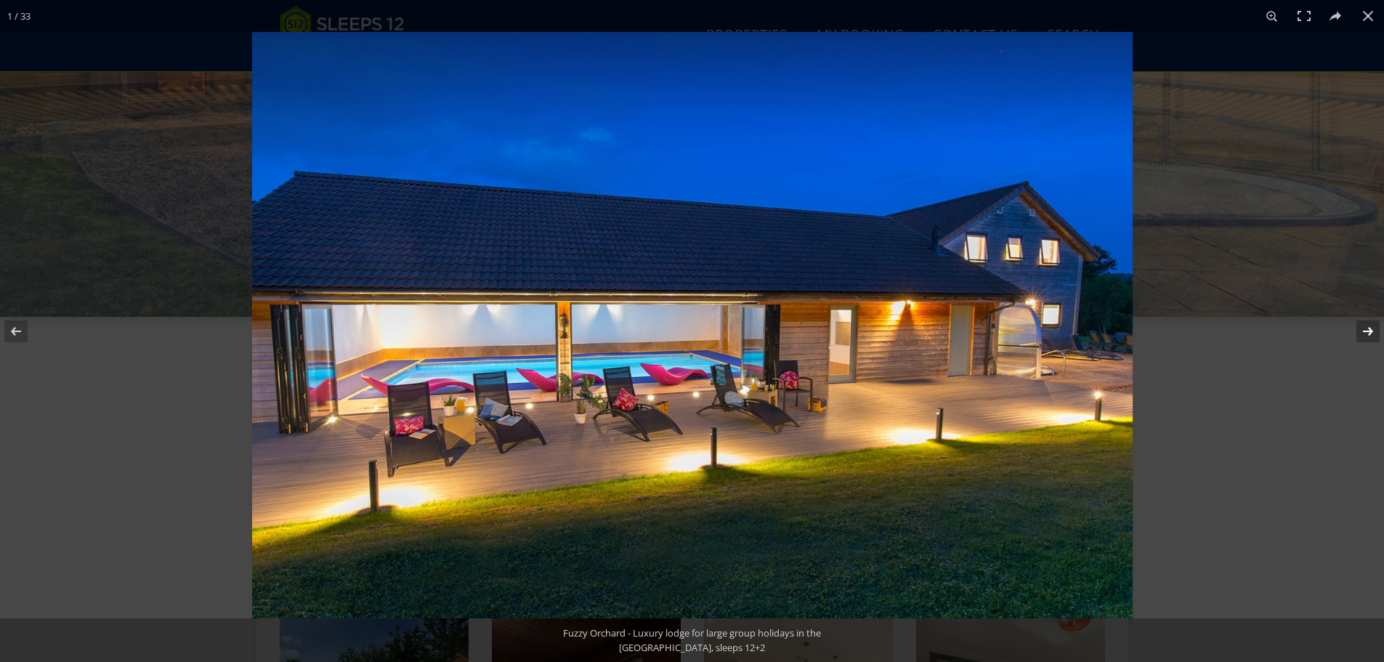
click at [1368, 336] on button at bounding box center [1359, 331] width 51 height 73
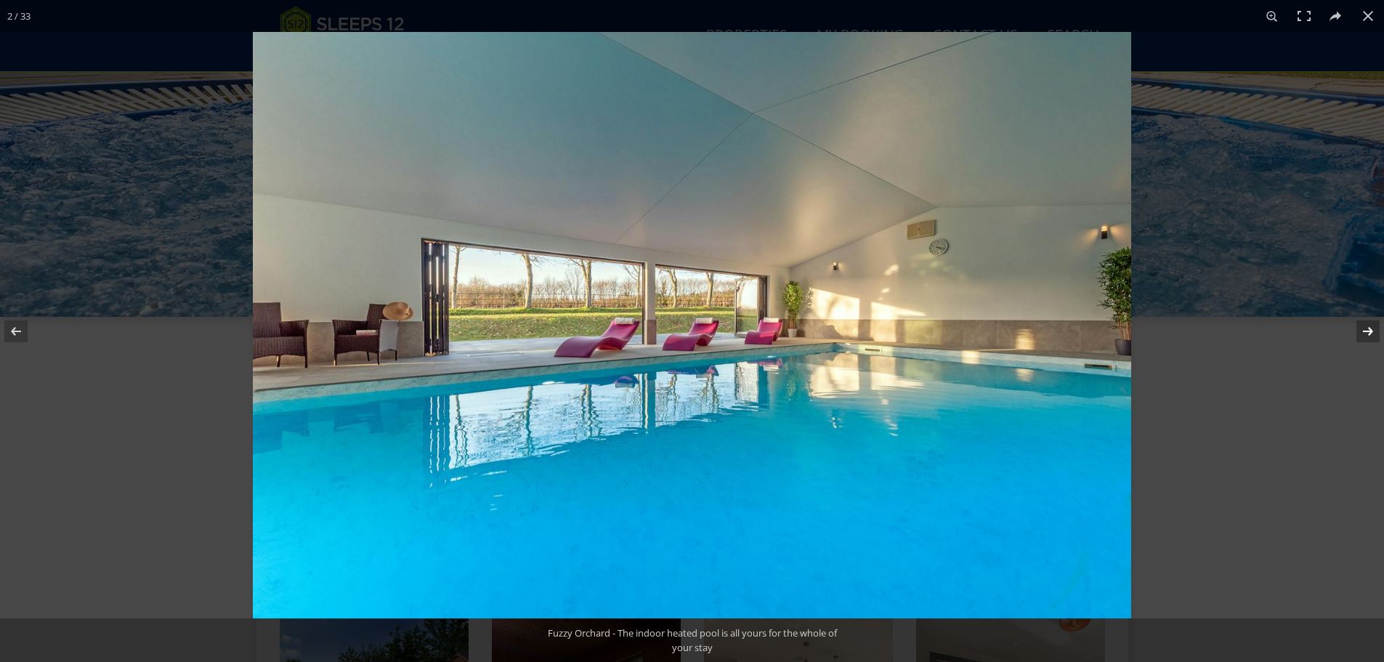
click at [1368, 336] on button at bounding box center [1359, 331] width 51 height 73
